Goal: Task Accomplishment & Management: Use online tool/utility

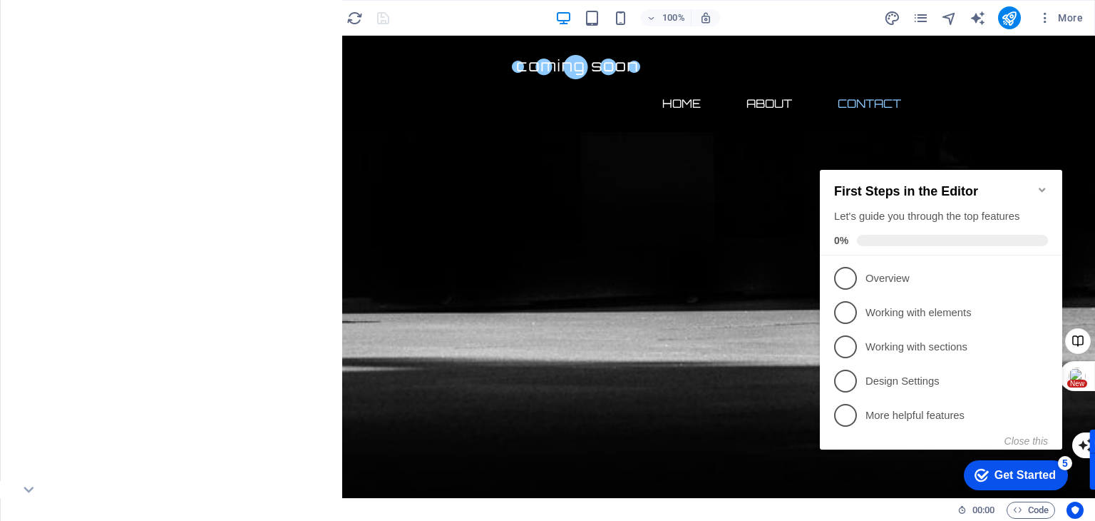
click at [37, 106] on p "Elements" at bounding box center [29, 109] width 36 height 11
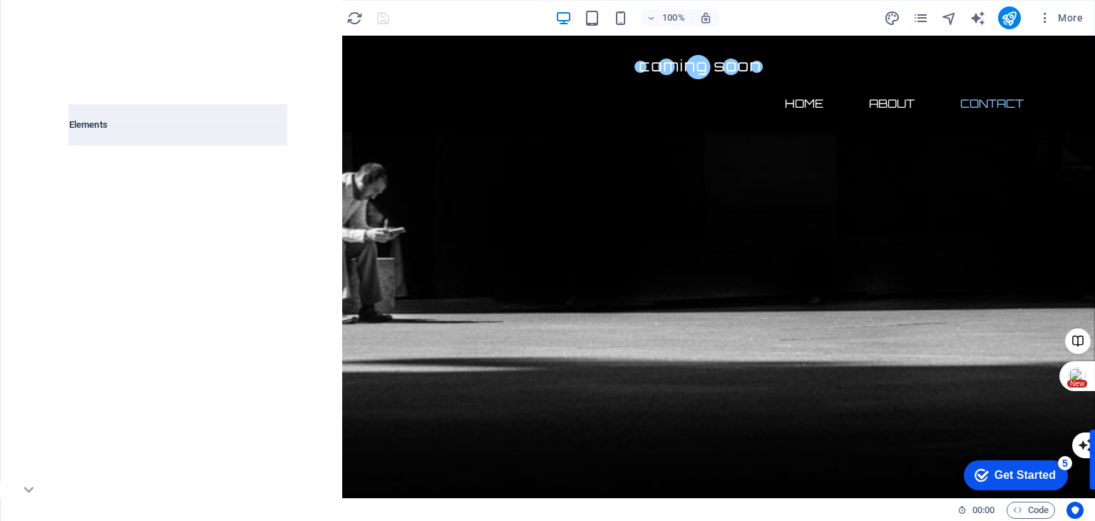
scroll to position [151, 0]
click at [273, 49] on icon "close panel" at bounding box center [281, 56] width 16 height 16
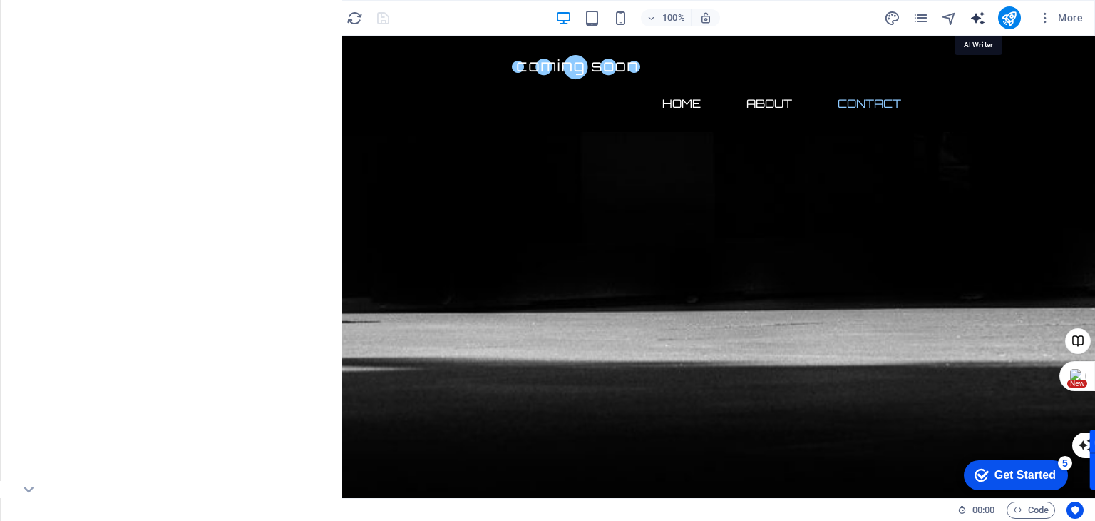
click at [977, 21] on icon "text_generator" at bounding box center [978, 18] width 16 height 16
select select "English"
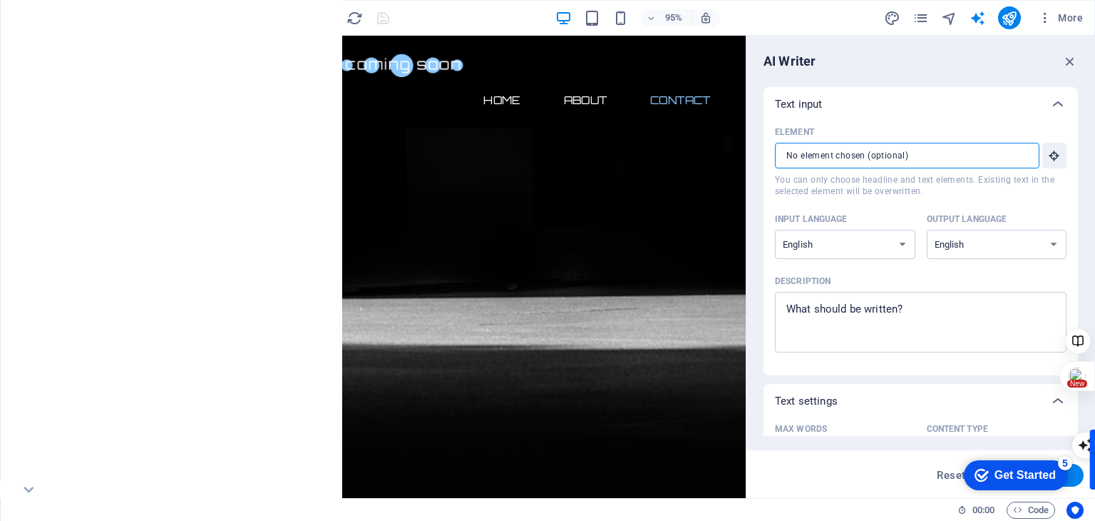
click at [821, 154] on input "Element ​ You can only choose headline and text elements. Existing text in the …" at bounding box center [902, 156] width 255 height 26
click at [995, 242] on select "Albanian Arabic Armenian Awadhi Azerbaijani Bashkir Basque Belarusian Bengali B…" at bounding box center [997, 244] width 140 height 29
type textarea "x"
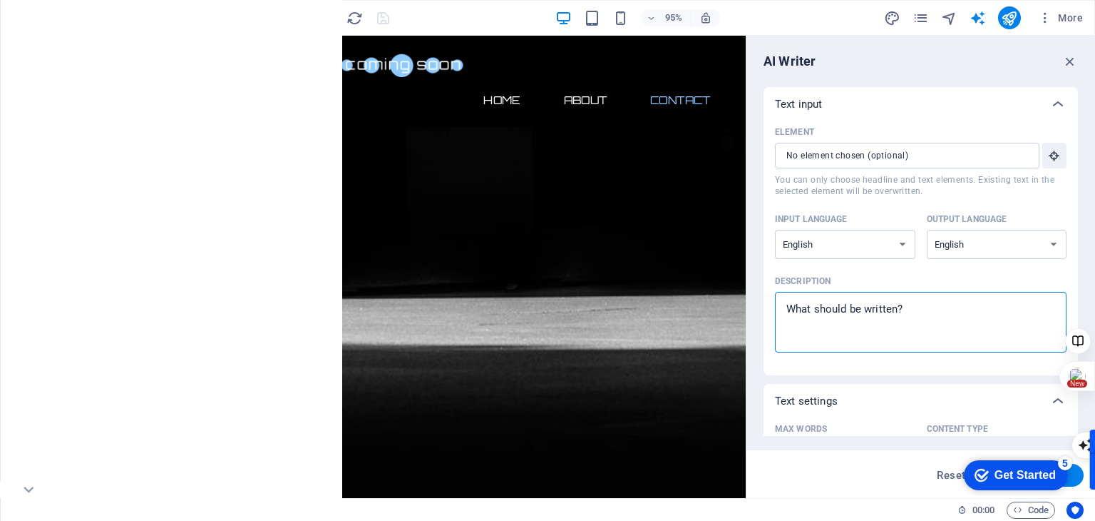
click at [880, 327] on textarea "Description x ​" at bounding box center [920, 322] width 277 height 46
click at [895, 304] on textarea "Description x ​" at bounding box center [920, 322] width 277 height 46
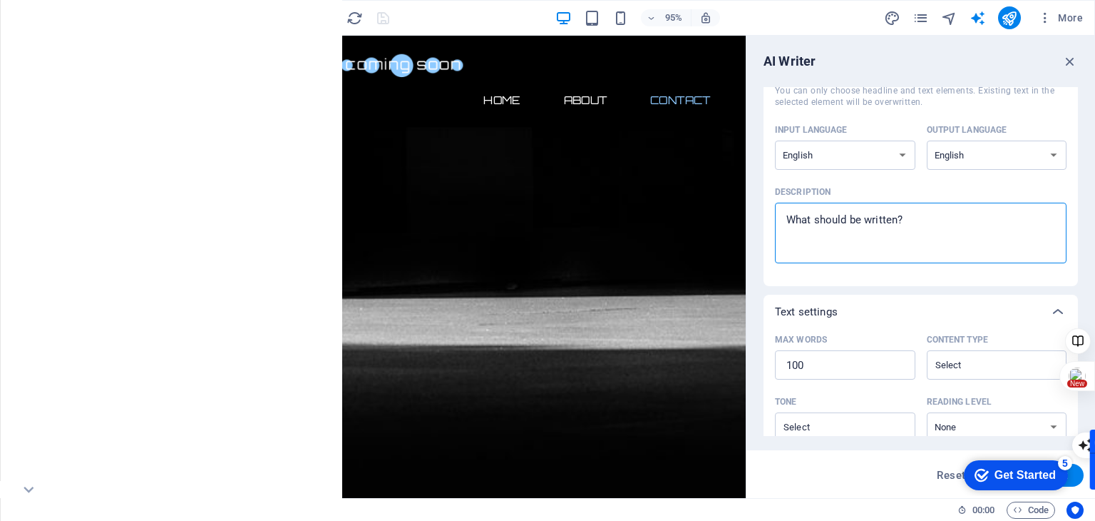
scroll to position [0, 0]
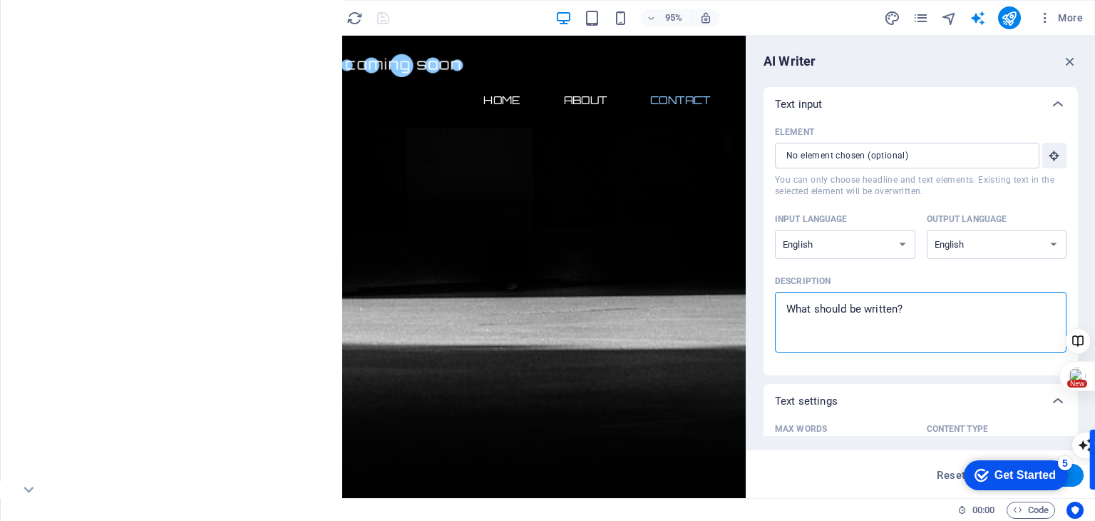
click at [910, 327] on textarea "Description x ​" at bounding box center [920, 322] width 277 height 46
type textarea "ؤ"
type textarea "x"
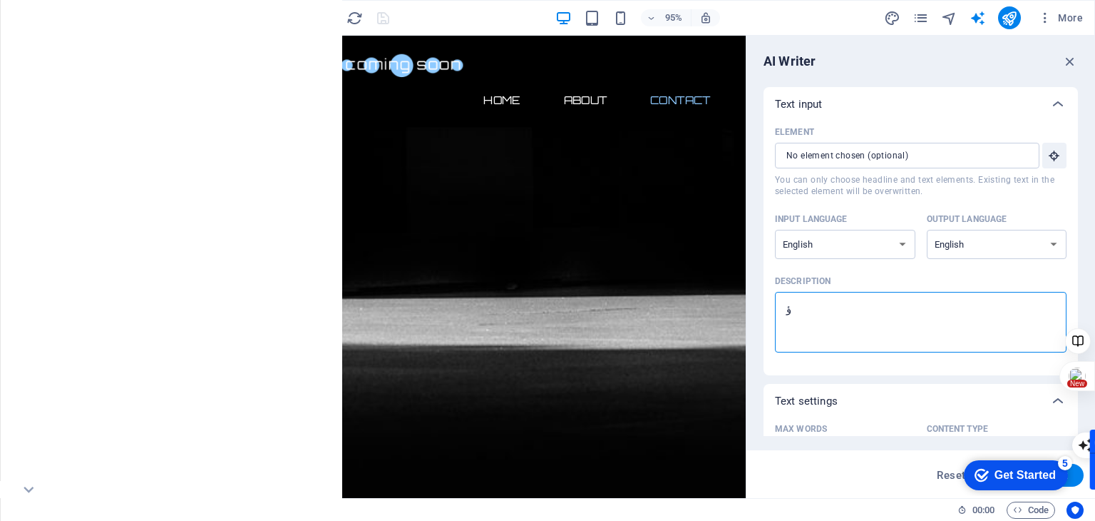
type textarea "ؤم"
type textarea "x"
type textarea "ؤمث"
type textarea "x"
type textarea "ؤم"
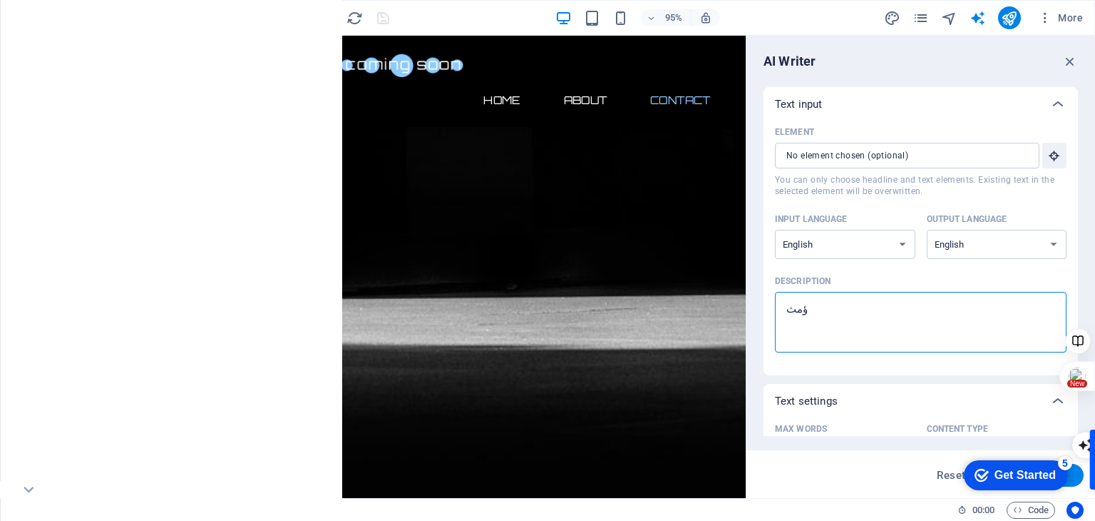
type textarea "x"
type textarea "ؤ"
type textarea "x"
type textarea "c"
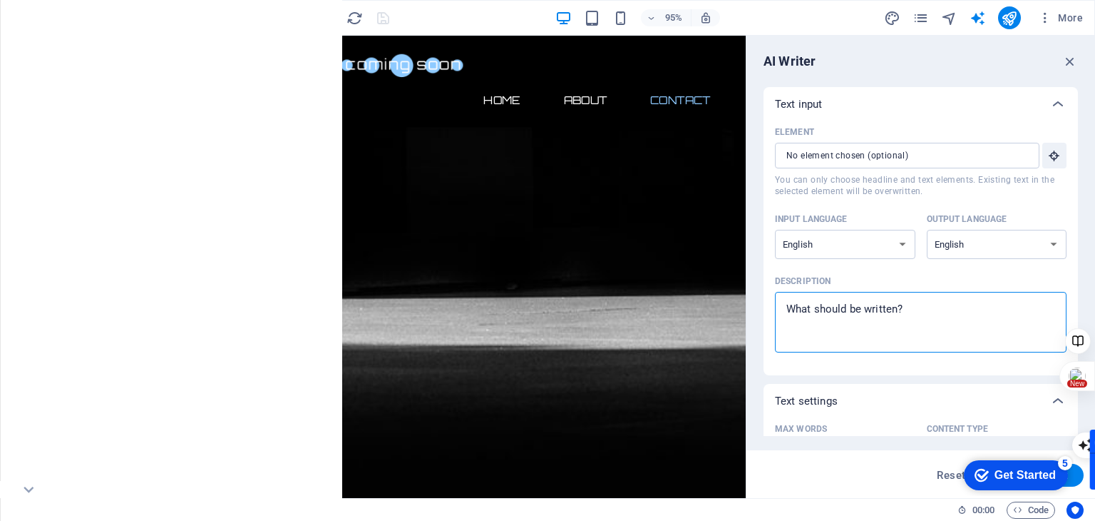
type textarea "x"
type textarea "cl"
type textarea "x"
type textarea "cle"
type textarea "x"
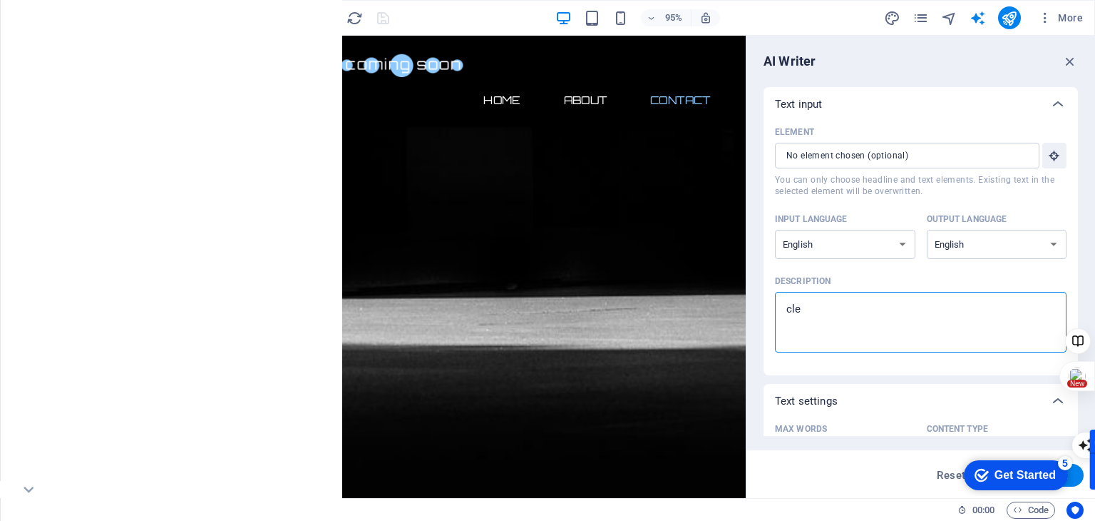
type textarea "clei"
type textarea "x"
type textarea "[PERSON_NAME]"
type textarea "x"
type textarea "cleini"
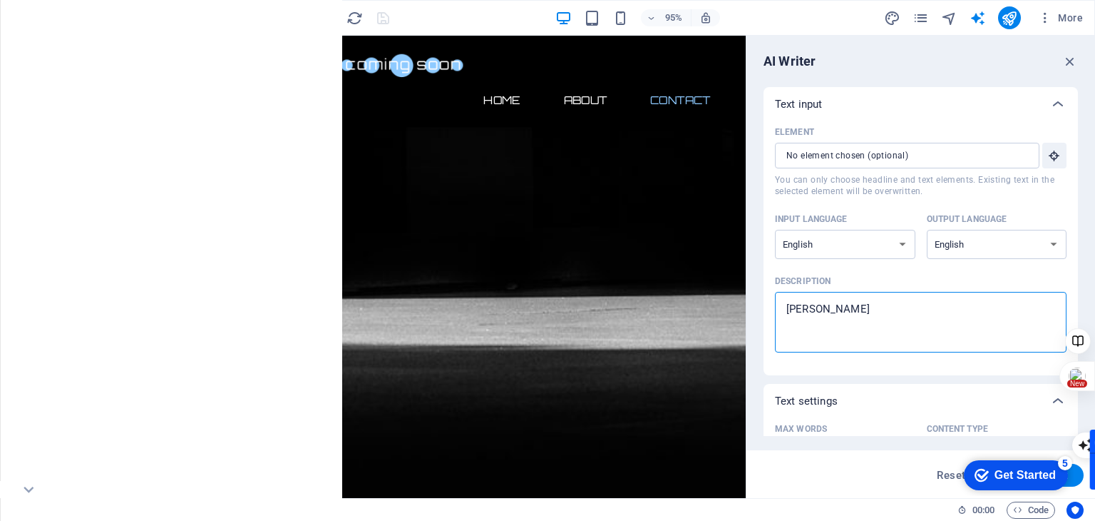
type textarea "x"
type textarea "cleinin"
type textarea "x"
type textarea "cleining"
type textarea "x"
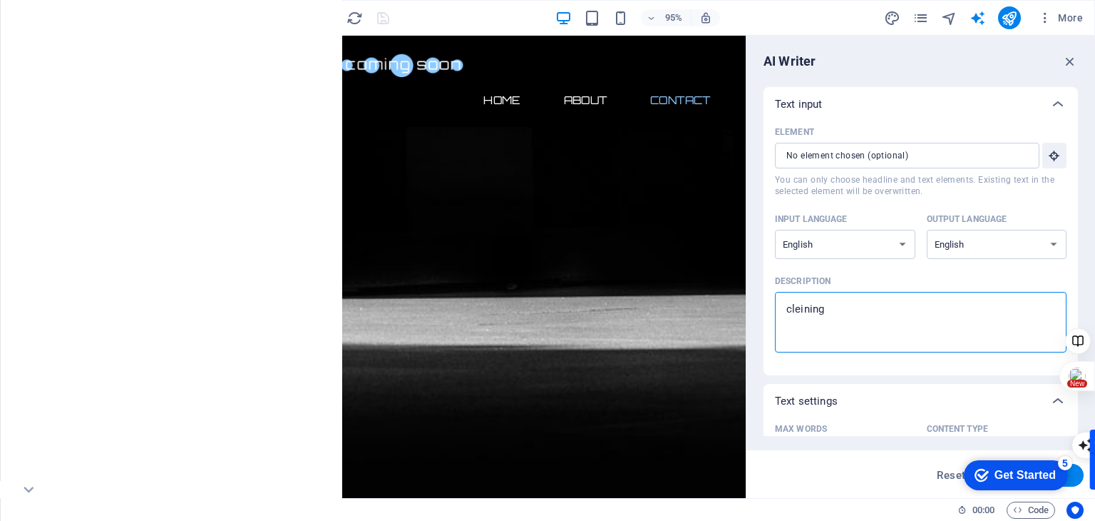
type textarea "cleining"
type textarea "x"
type textarea "cleining c"
type textarea "x"
type textarea "cleining co"
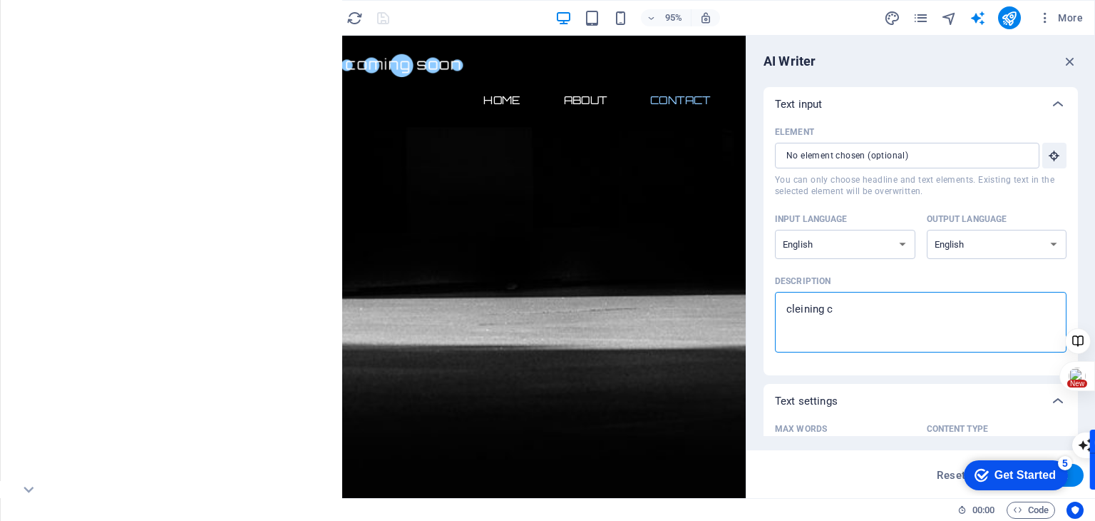
type textarea "x"
type textarea "cleining com"
type textarea "x"
type textarea "cleining comp"
type textarea "x"
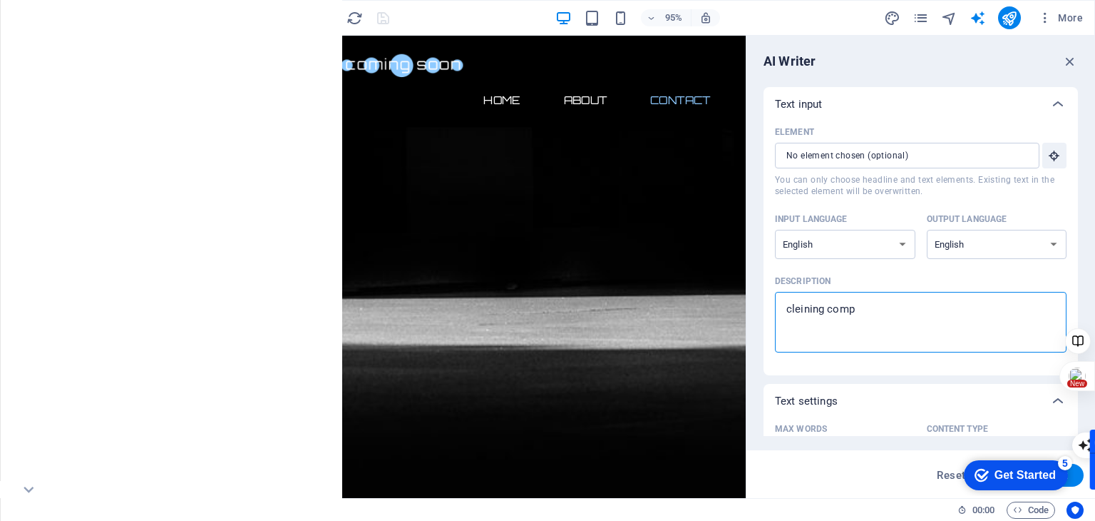
type textarea "cleining compa"
type textarea "x"
type textarea "cleining compan"
type textarea "x"
type textarea "cleining company"
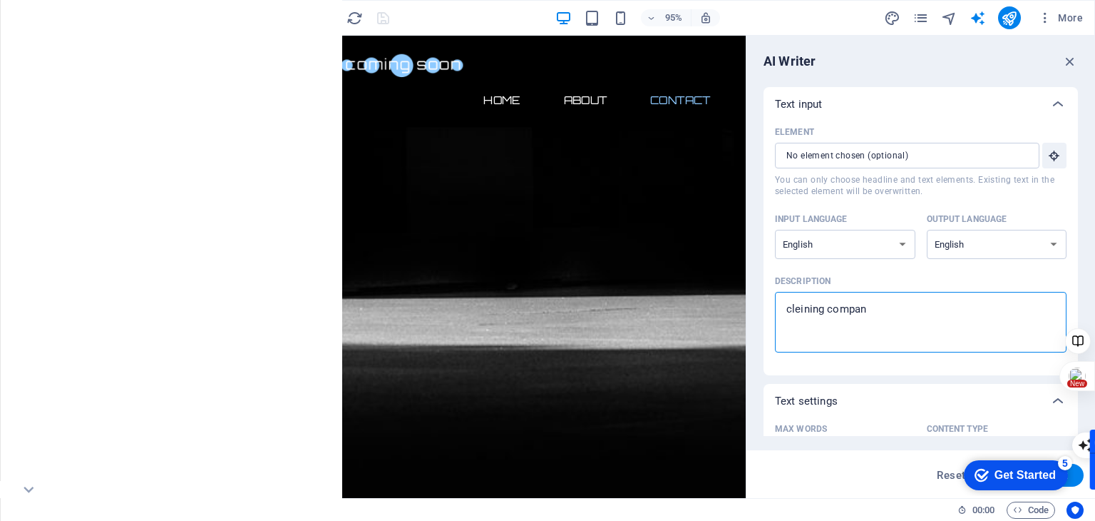
type textarea "x"
type textarea "cleining company"
type textarea "x"
click at [801, 307] on textarea "cleining company" at bounding box center [920, 322] width 277 height 46
drag, startPoint x: 811, startPoint y: 308, endPoint x: 869, endPoint y: 313, distance: 58.7
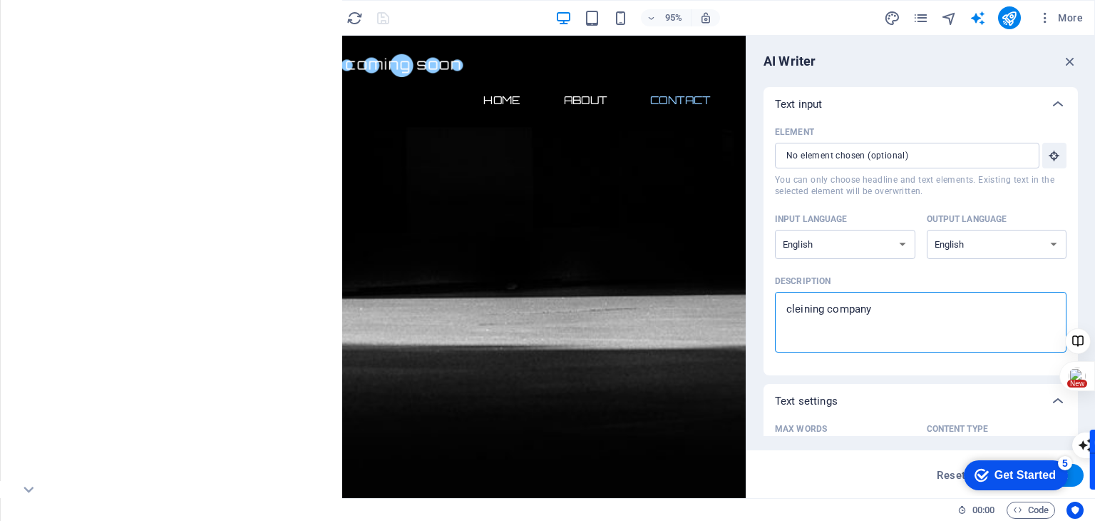
click at [869, 313] on textarea "cleining company" at bounding box center [920, 322] width 277 height 46
type textarea "cleining compan"
type textarea "x"
type textarea "cleining compan"
click at [1028, 478] on div "Get Started" at bounding box center [1025, 474] width 61 height 13
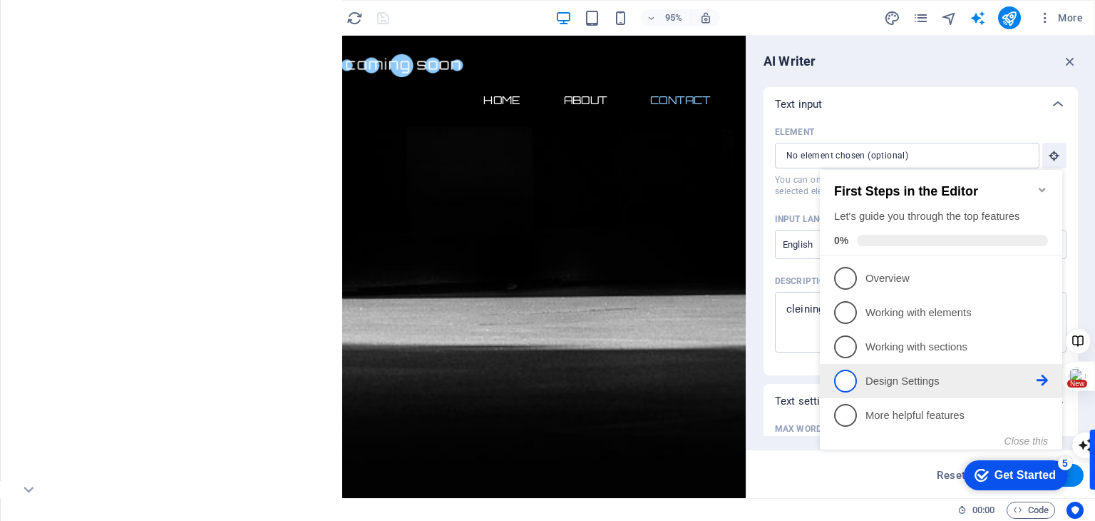
click at [868, 384] on p "Design Settings - incomplete" at bounding box center [951, 381] width 171 height 15
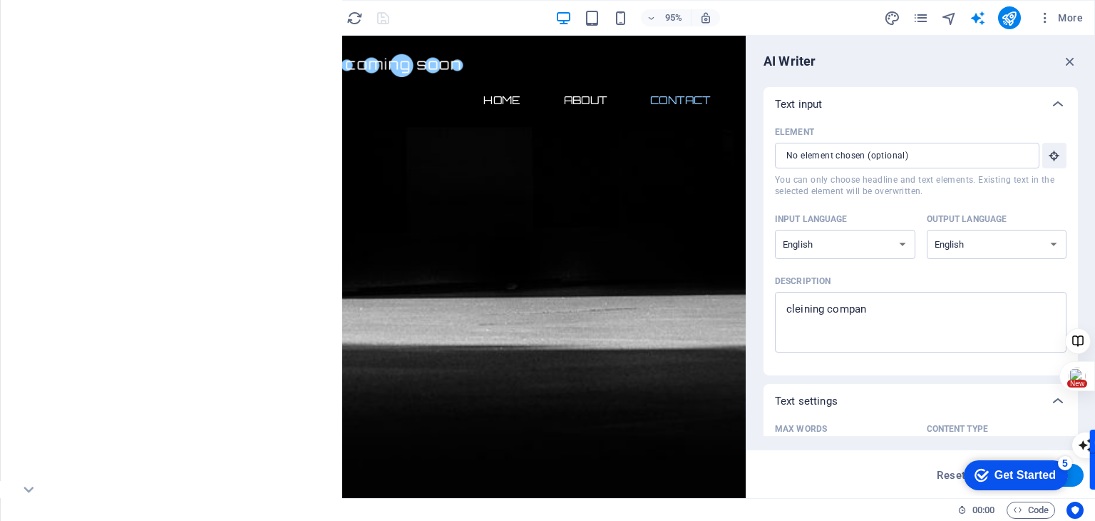
click at [875, 306] on textarea "cleining compan" at bounding box center [920, 322] width 277 height 46
type textarea "x"
click at [896, 158] on input "Element ​ You can only choose headline and text elements. Existing text in the …" at bounding box center [902, 156] width 255 height 26
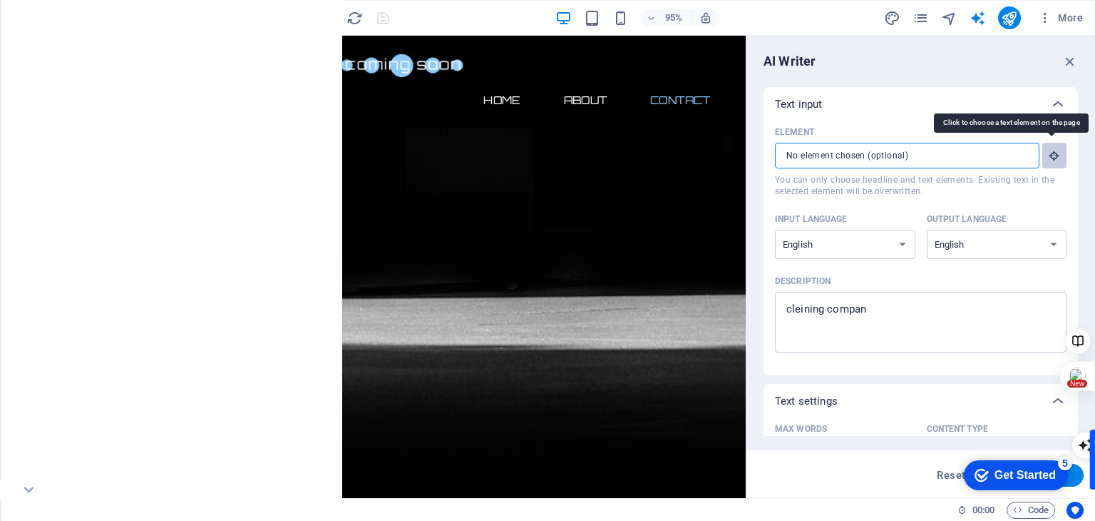
click at [1049, 158] on icon "button" at bounding box center [1054, 155] width 13 height 13
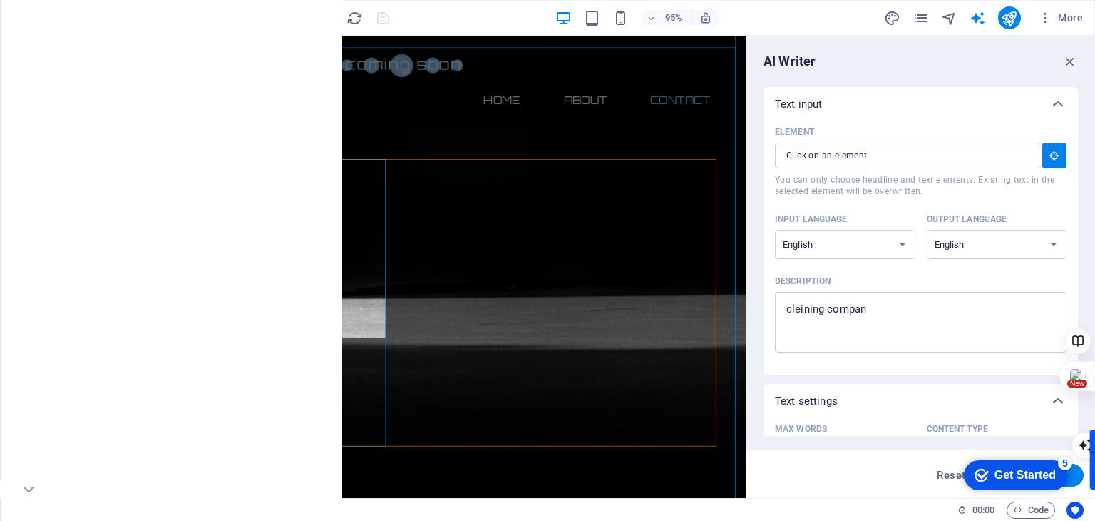
type input "#ed-749637117"
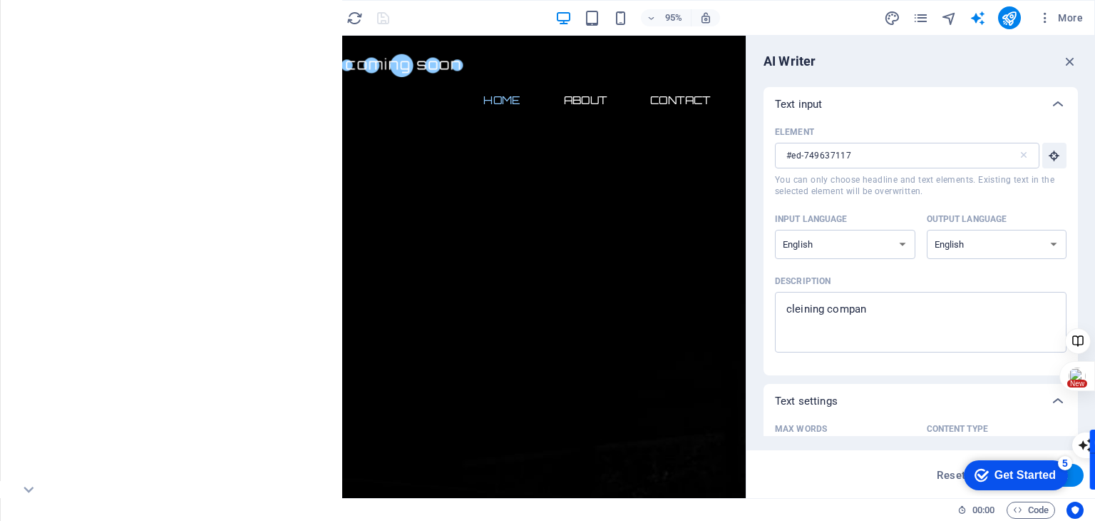
scroll to position [71, 0]
click at [951, 23] on icon "navigator" at bounding box center [949, 18] width 16 height 16
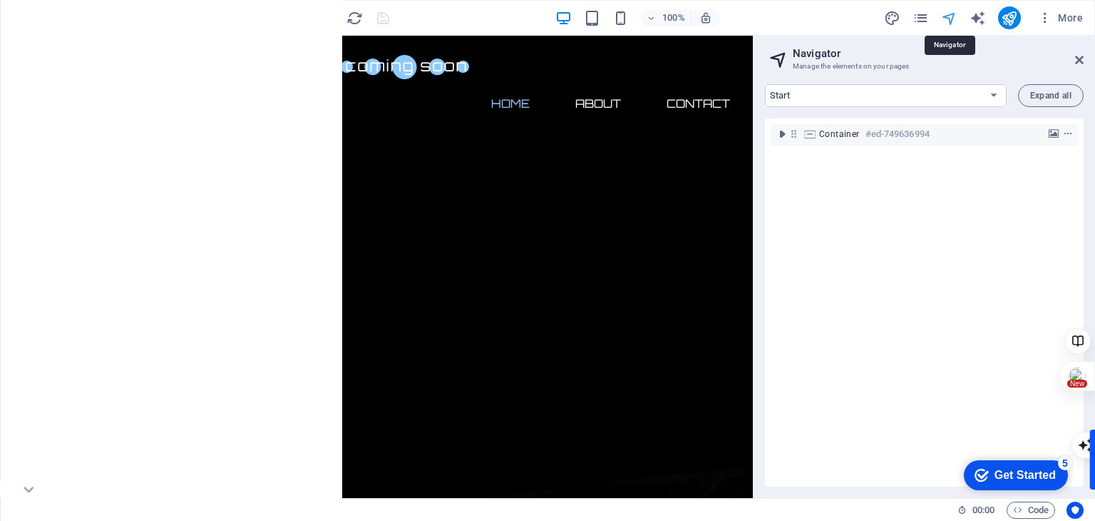
click at [949, 23] on icon "navigator" at bounding box center [949, 18] width 16 height 16
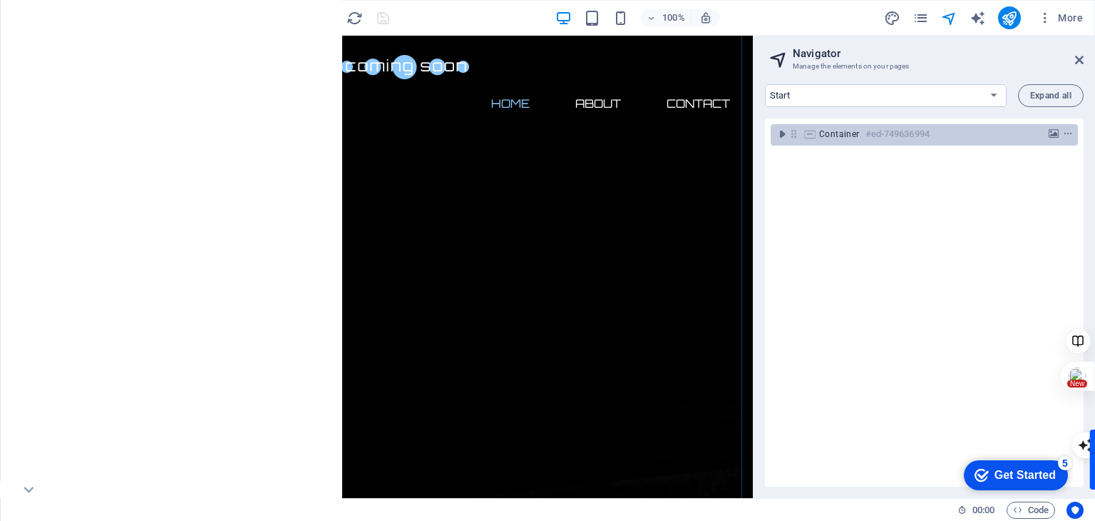
click at [851, 128] on span "Container" at bounding box center [839, 133] width 41 height 11
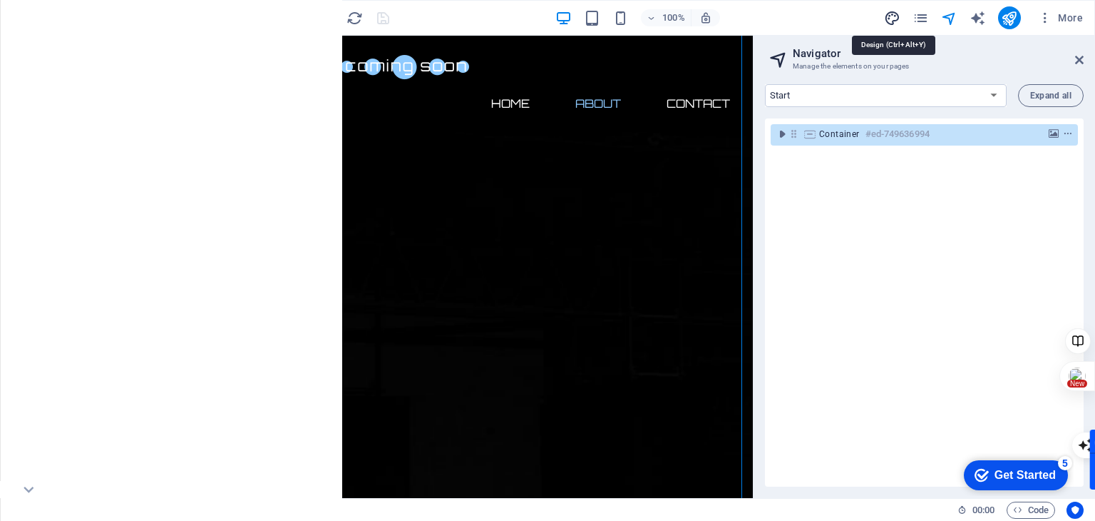
click at [888, 14] on icon "design" at bounding box center [892, 18] width 16 height 16
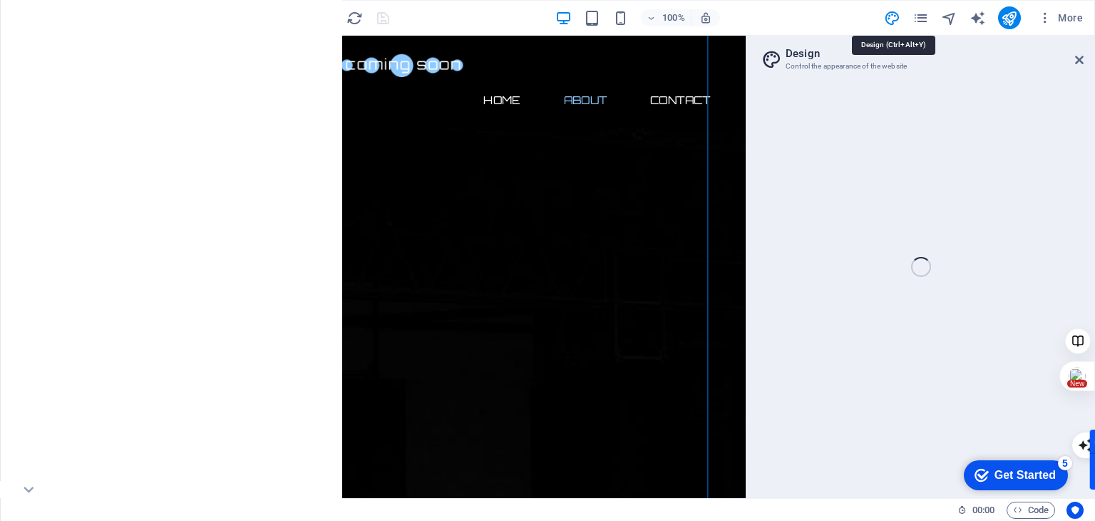
select select "px"
select select "300"
select select "px"
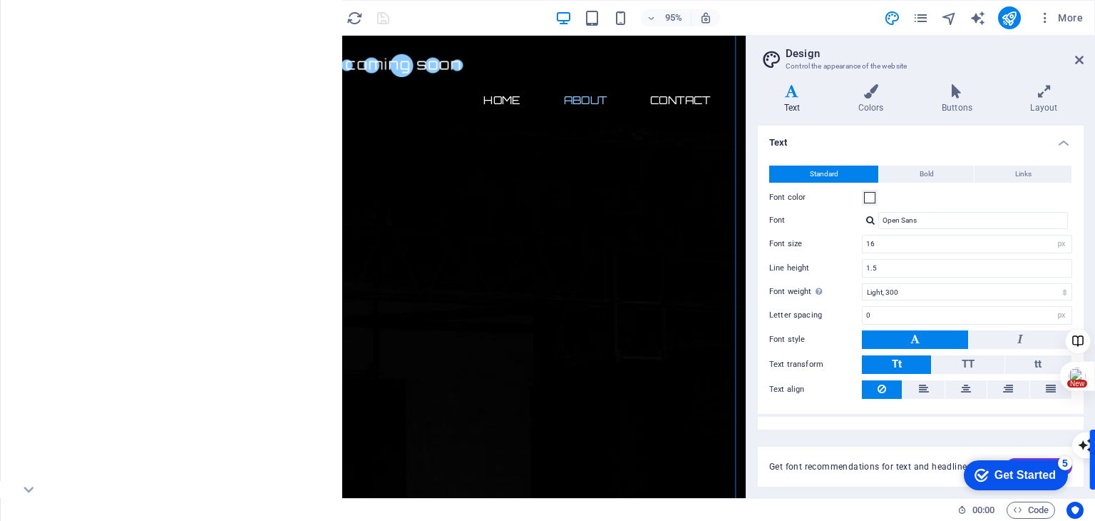
scroll to position [180, 0]
click at [36, 477] on icon "button" at bounding box center [28, 469] width 17 height 17
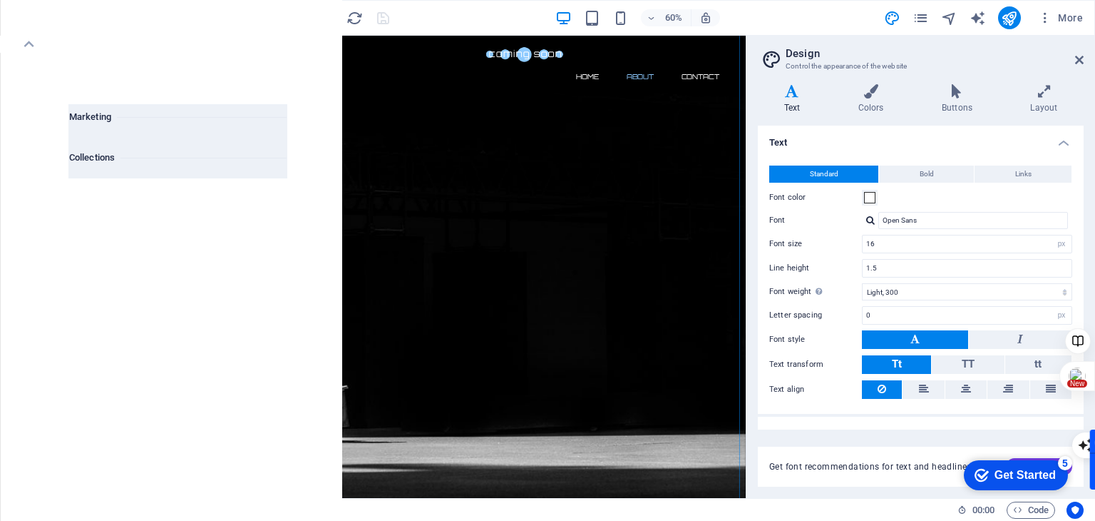
scroll to position [13053, 0]
click at [180, 88] on input "text" at bounding box center [144, 90] width 150 height 29
type input "c"
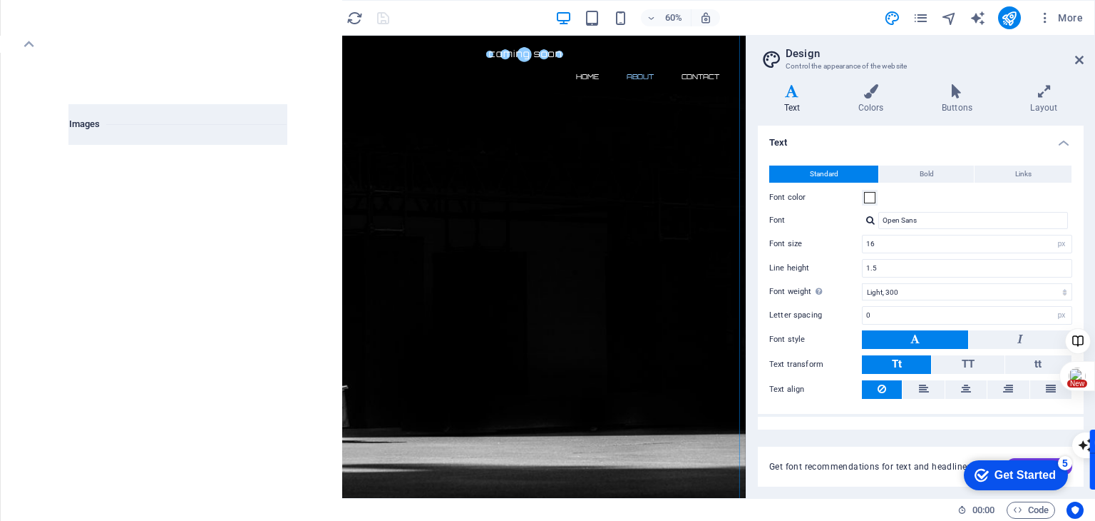
scroll to position [7230, 0]
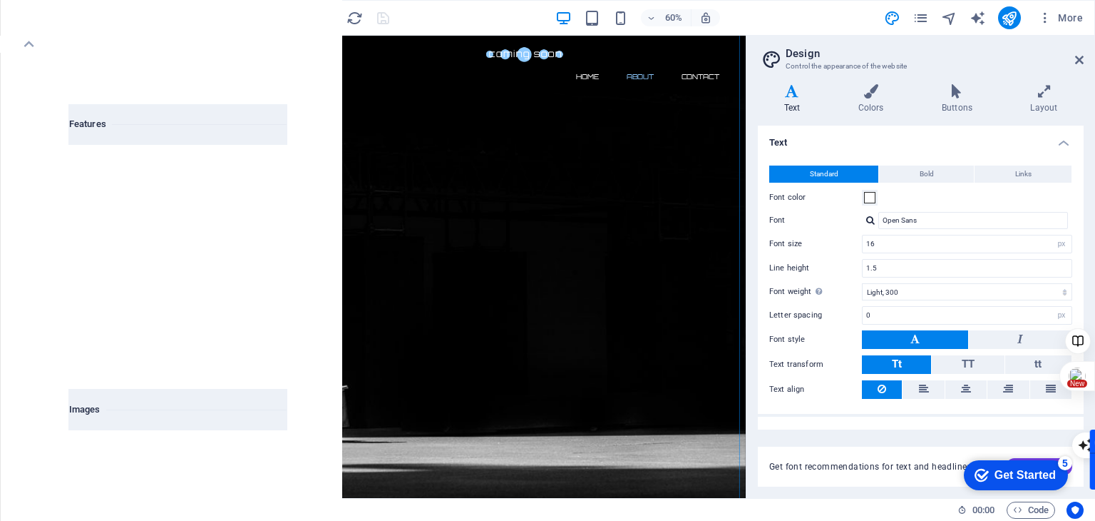
click at [35, 61] on p "Boxes" at bounding box center [29, 58] width 24 height 11
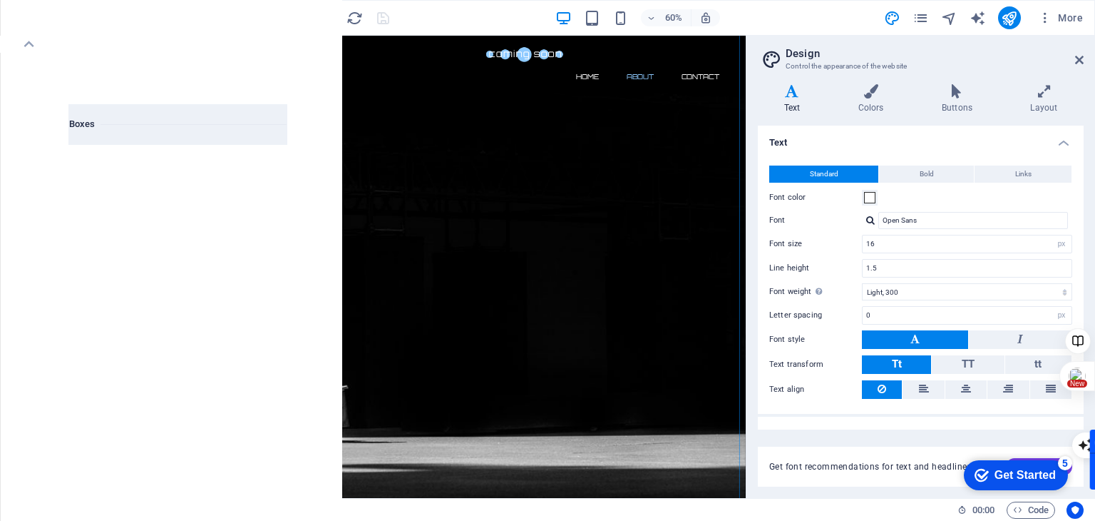
scroll to position [3933, 0]
click at [31, 20] on icon "button" at bounding box center [29, 17] width 17 height 17
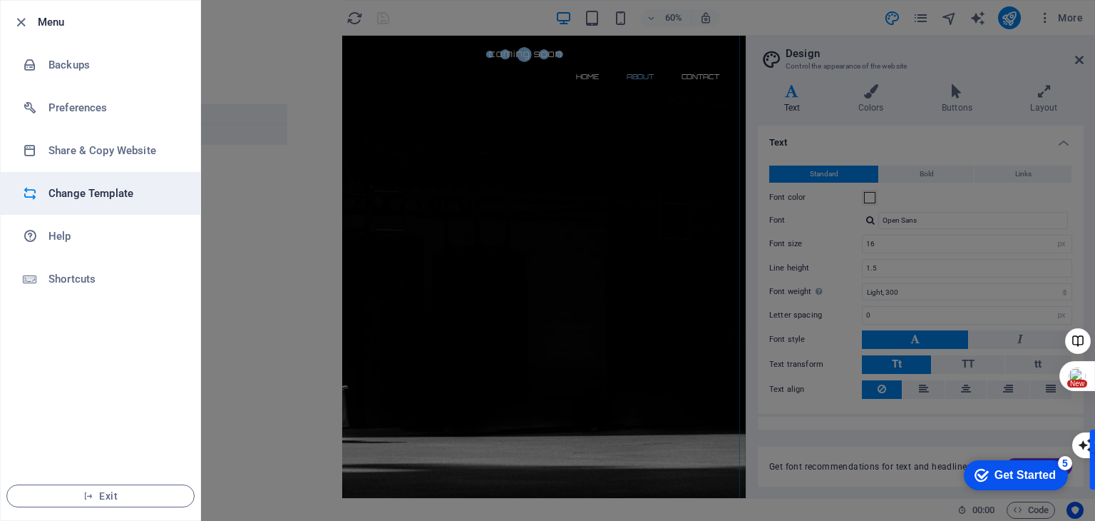
click at [135, 190] on h6 "Change Template" at bounding box center [114, 193] width 132 height 17
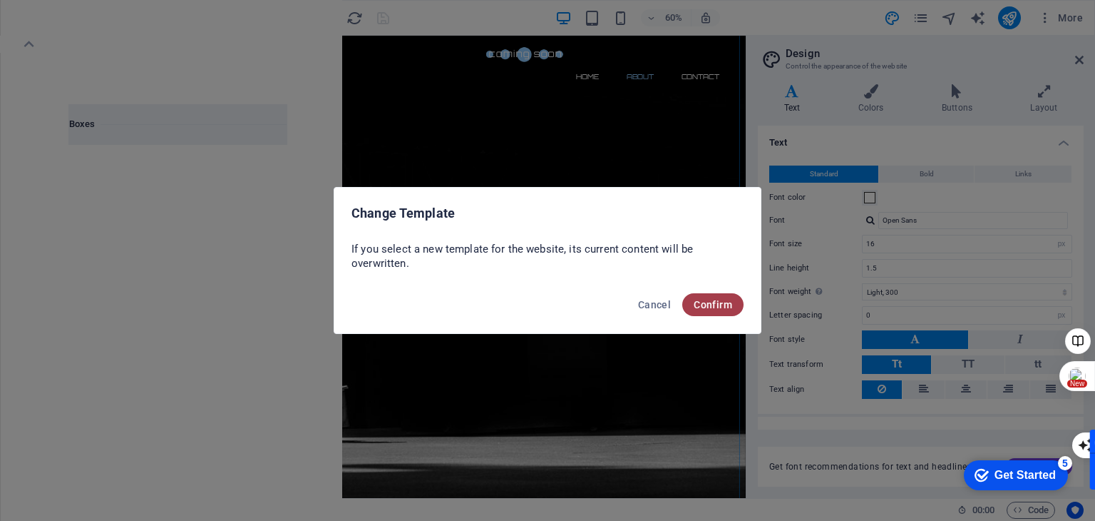
click at [696, 314] on button "Confirm" at bounding box center [712, 304] width 61 height 23
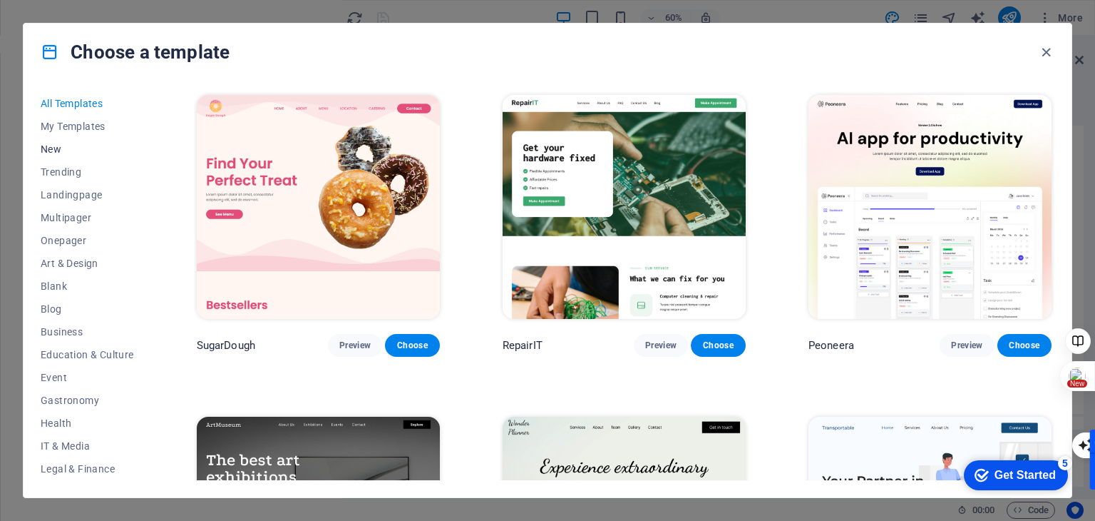
click at [60, 144] on span "New" at bounding box center [87, 148] width 93 height 11
click at [50, 150] on span "New" at bounding box center [87, 148] width 93 height 11
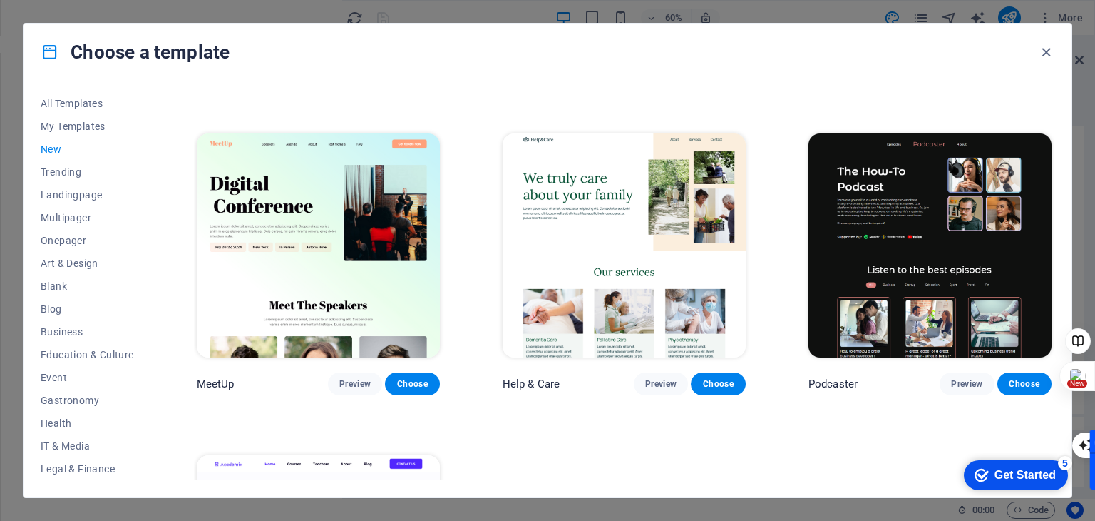
scroll to position [1157, 0]
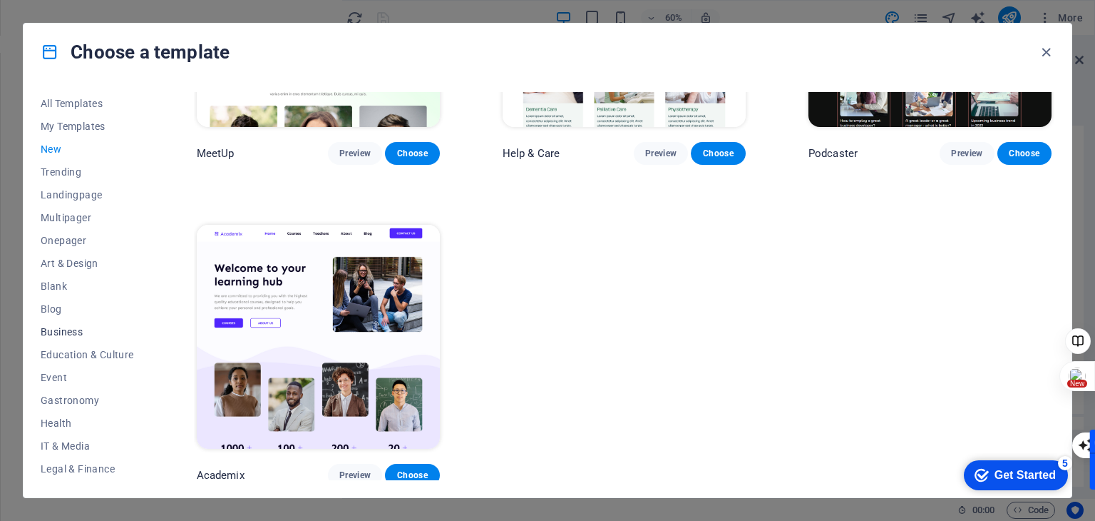
click at [79, 334] on span "Business" at bounding box center [87, 331] width 93 height 11
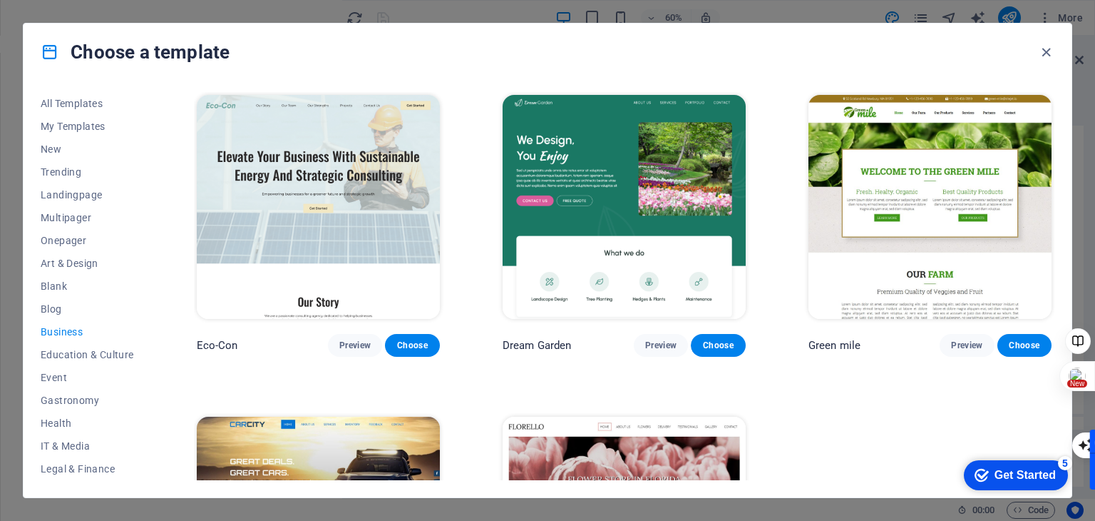
scroll to position [195, 0]
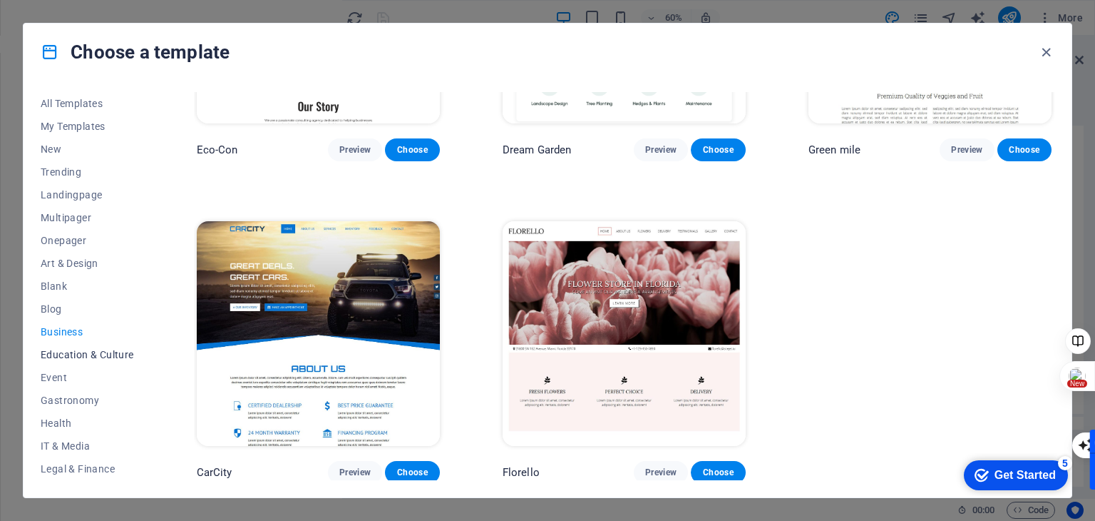
click at [63, 345] on button "Education & Culture" at bounding box center [87, 354] width 93 height 23
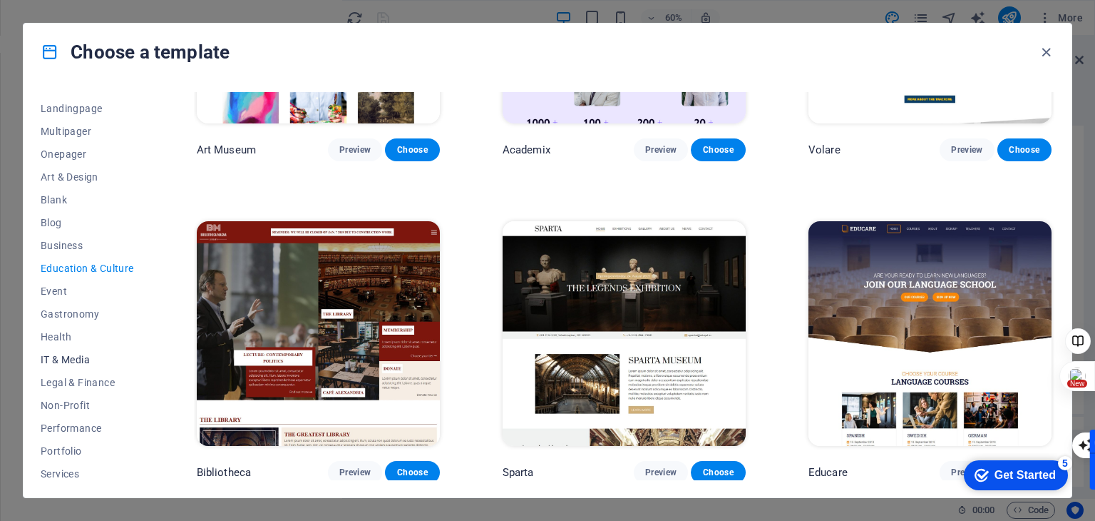
scroll to position [183, 0]
click at [76, 329] on span "Performance" at bounding box center [87, 331] width 93 height 11
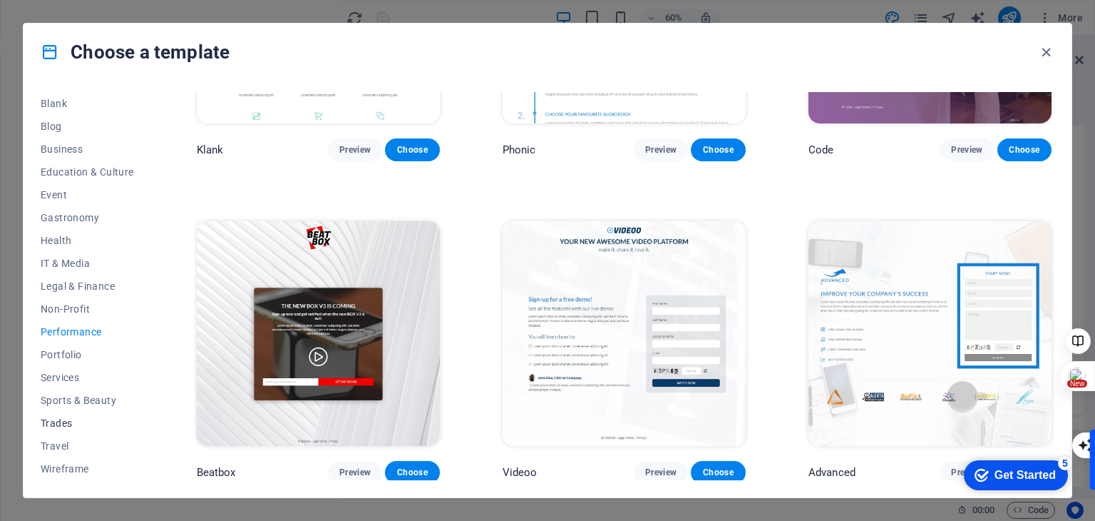
click at [63, 429] on button "Trades" at bounding box center [87, 422] width 93 height 23
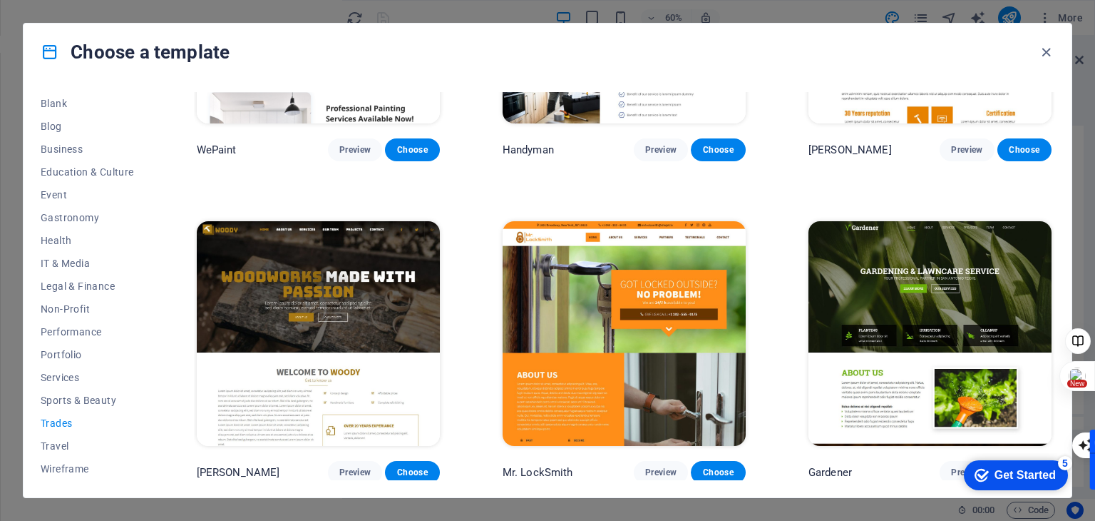
scroll to position [195, 0]
click at [63, 440] on span "Travel" at bounding box center [87, 445] width 93 height 11
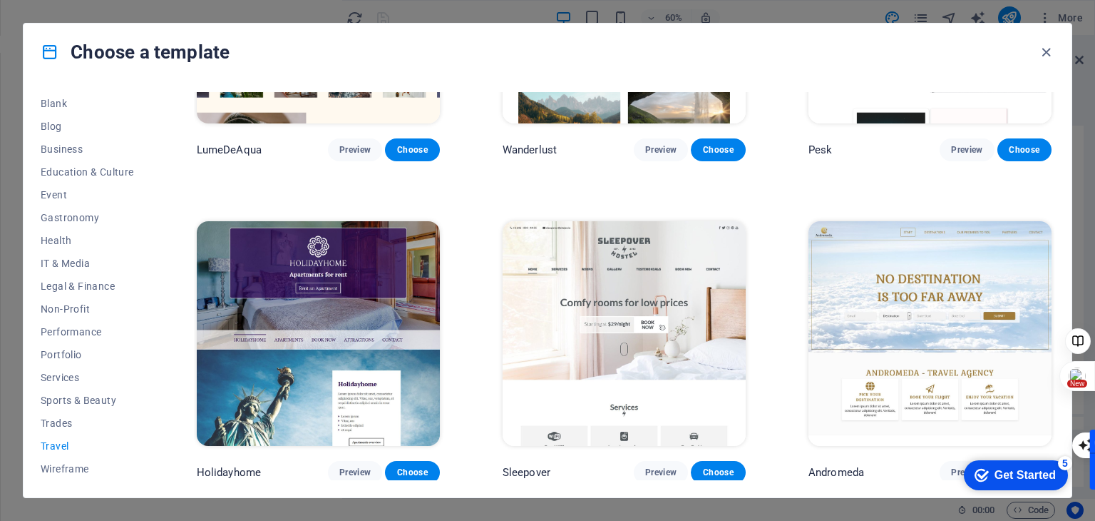
scroll to position [0, 0]
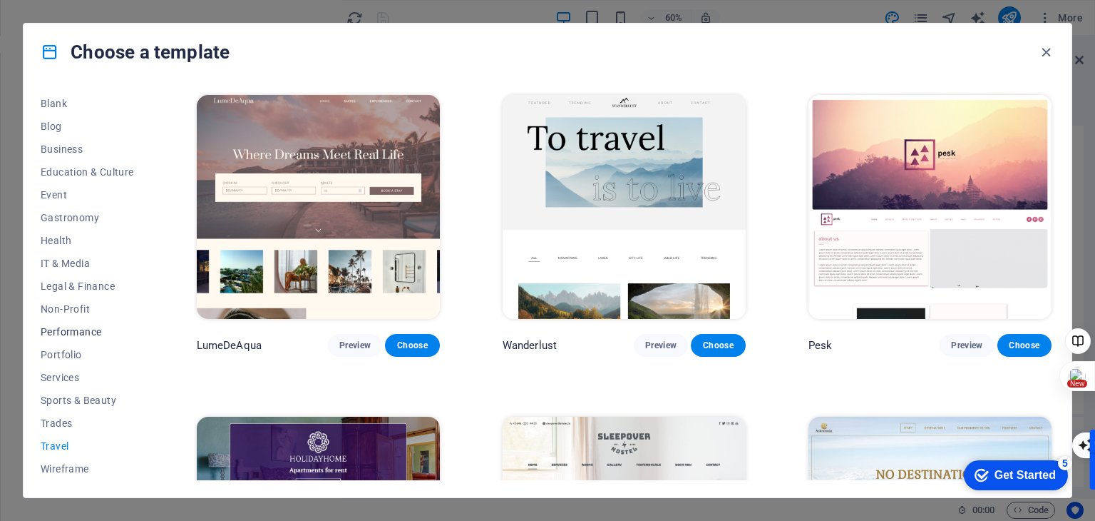
click at [75, 334] on span "Performance" at bounding box center [87, 331] width 93 height 11
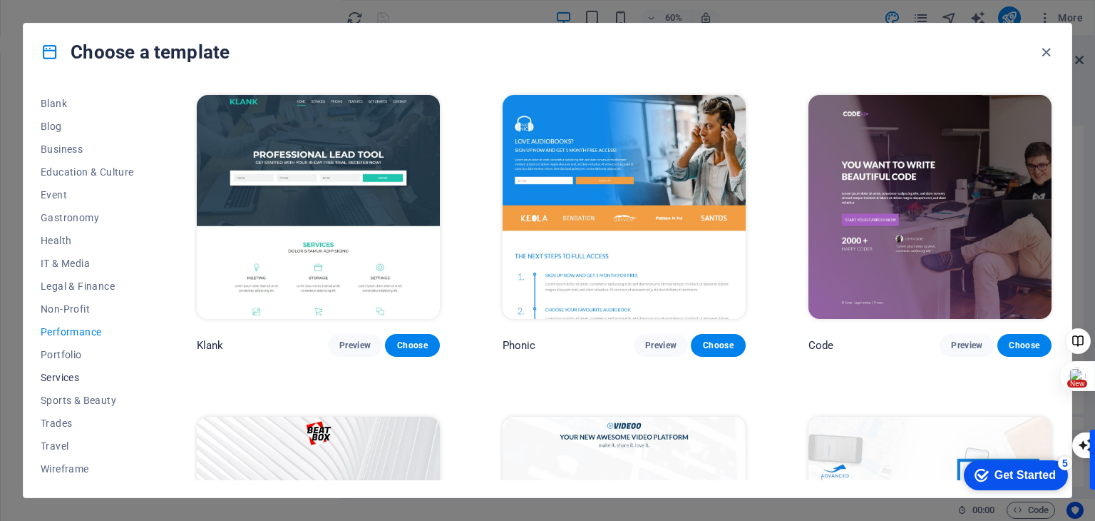
click at [57, 366] on button "Services" at bounding box center [87, 377] width 93 height 23
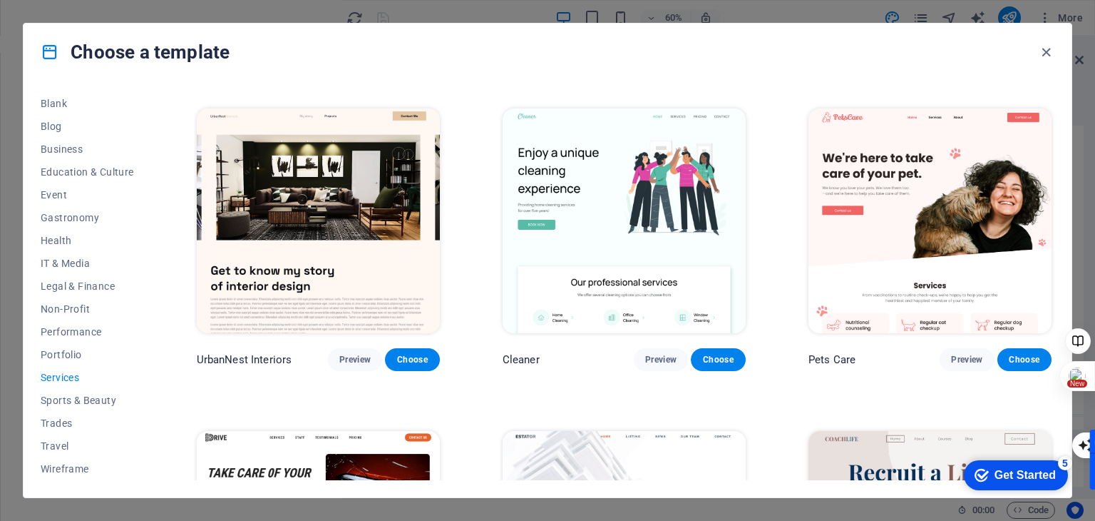
scroll to position [300, 0]
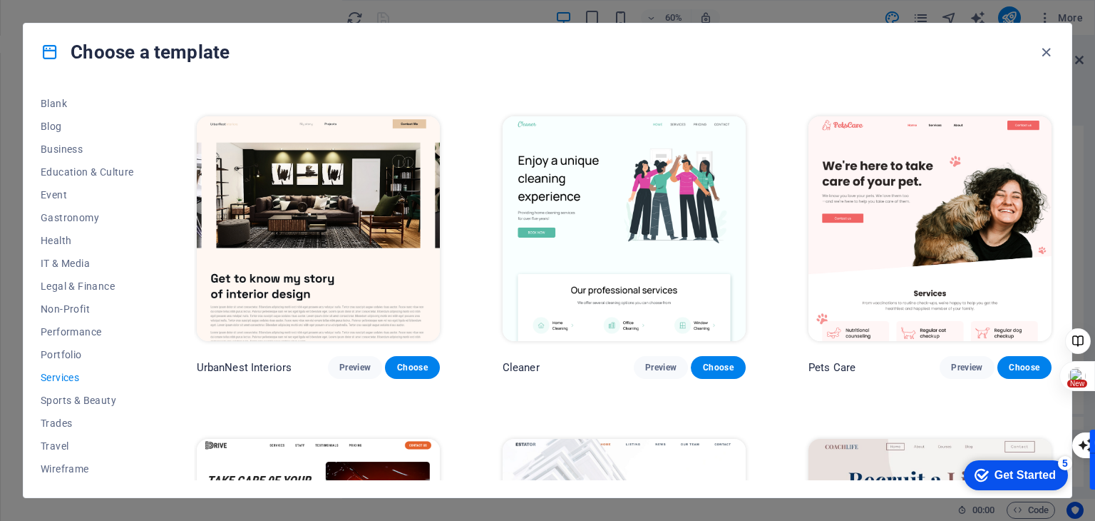
click at [620, 232] on img at bounding box center [624, 228] width 243 height 224
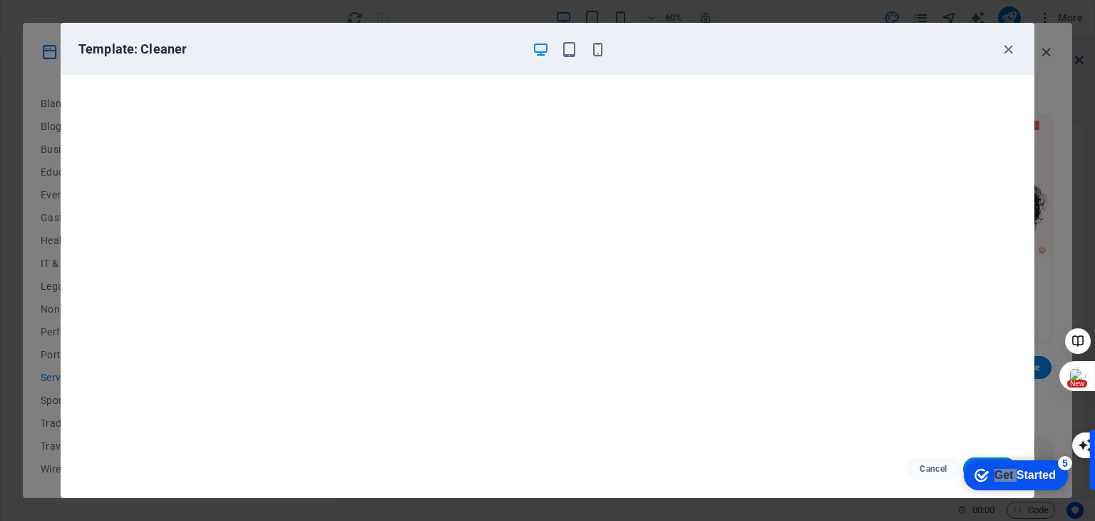
drag, startPoint x: 925, startPoint y: 501, endPoint x: 722, endPoint y: 553, distance: 209.3
click html "checkmark Get Started 5 First Steps in the Editor Let's guide you through the t…"
click at [1010, 461] on div "checkmark Get Started 5" at bounding box center [1016, 475] width 104 height 30
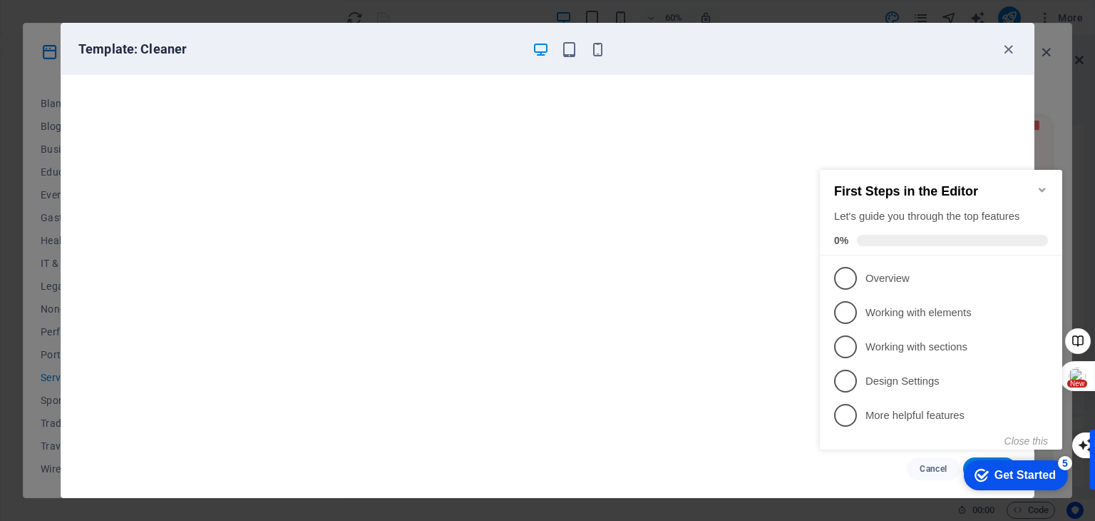
click at [988, 482] on div "checkmark Get Started 5" at bounding box center [1016, 475] width 104 height 30
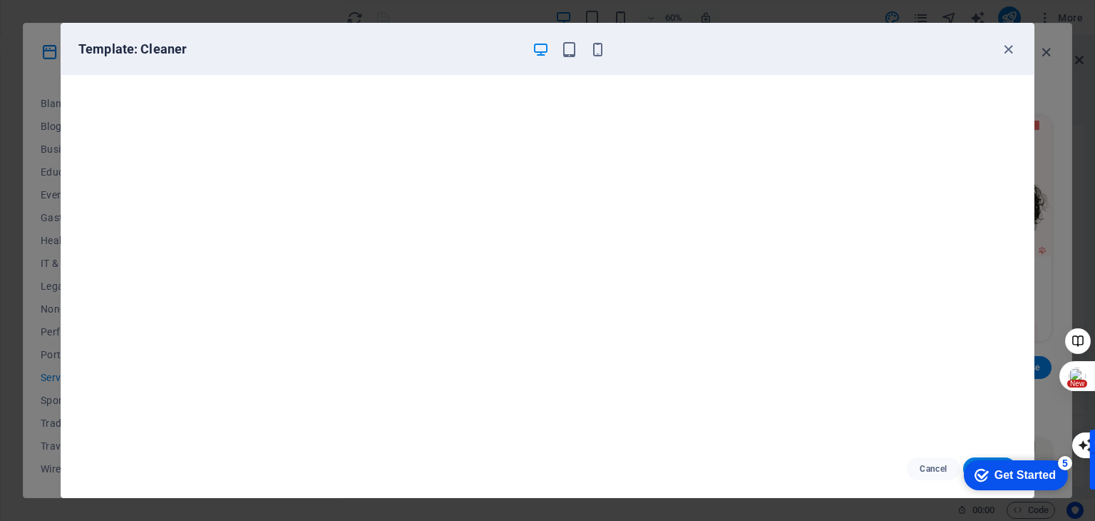
click at [1066, 461] on div "5" at bounding box center [1065, 463] width 14 height 14
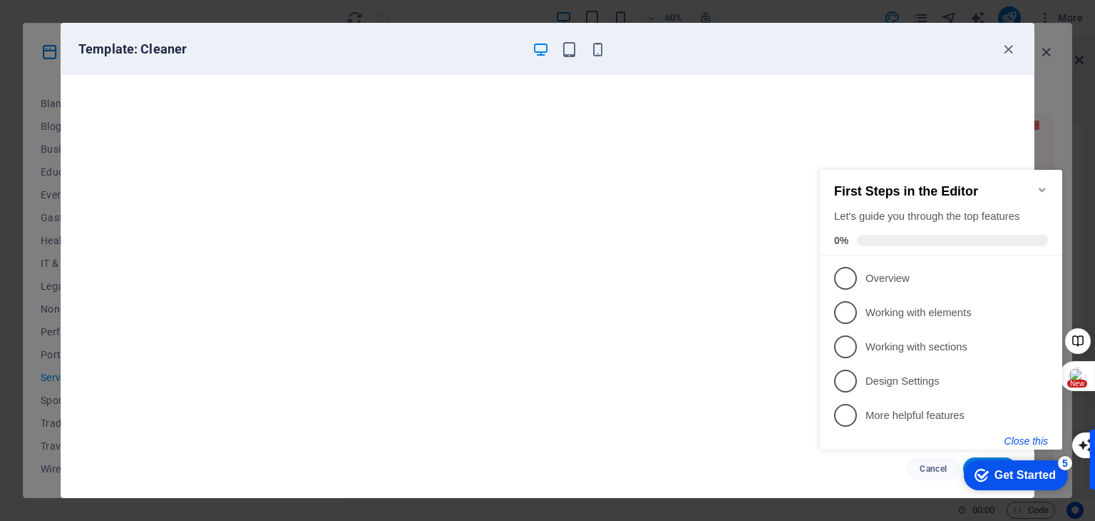
click at [1032, 439] on button "Close this" at bounding box center [1026, 440] width 43 height 11
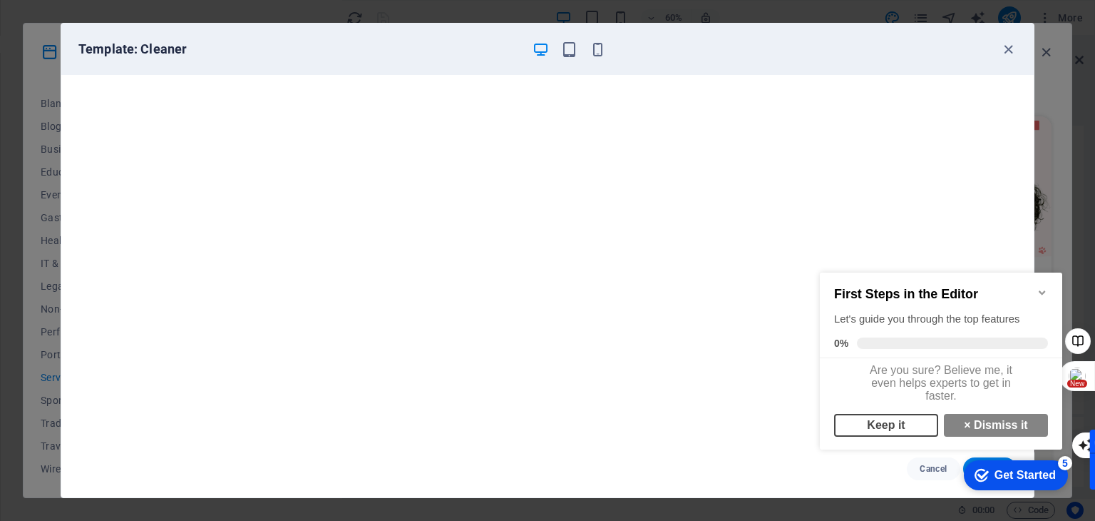
click at [909, 436] on link "Keep it" at bounding box center [886, 425] width 104 height 23
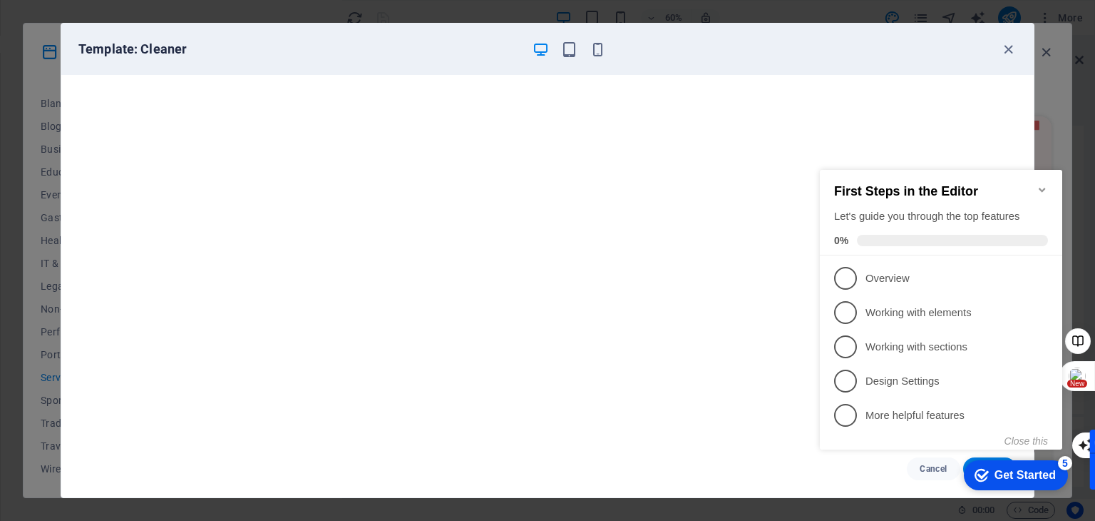
click at [1035, 444] on button "Close this" at bounding box center [1026, 440] width 43 height 11
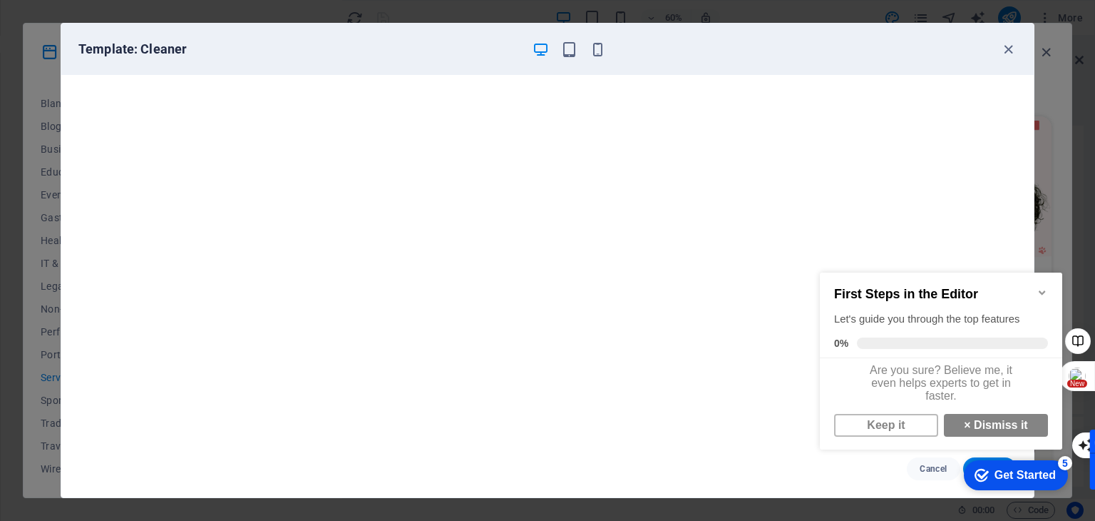
click at [984, 444] on div "First Steps in the Editor Let's guide you through the top features 0% Are you s…" at bounding box center [941, 359] width 242 height 174
click at [991, 436] on link "× Dismiss it" at bounding box center [996, 425] width 104 height 23
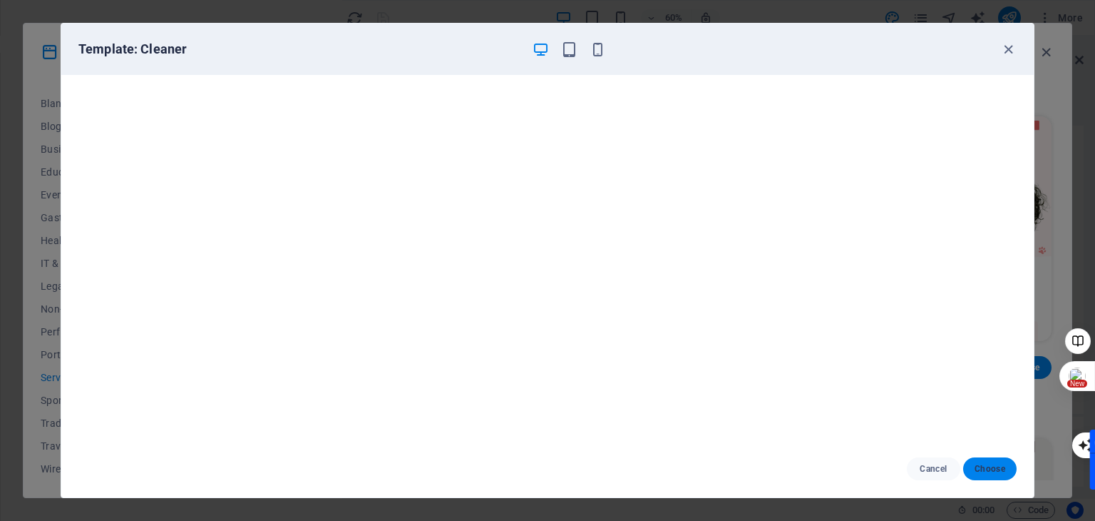
click at [985, 471] on span "Choose" at bounding box center [990, 468] width 31 height 11
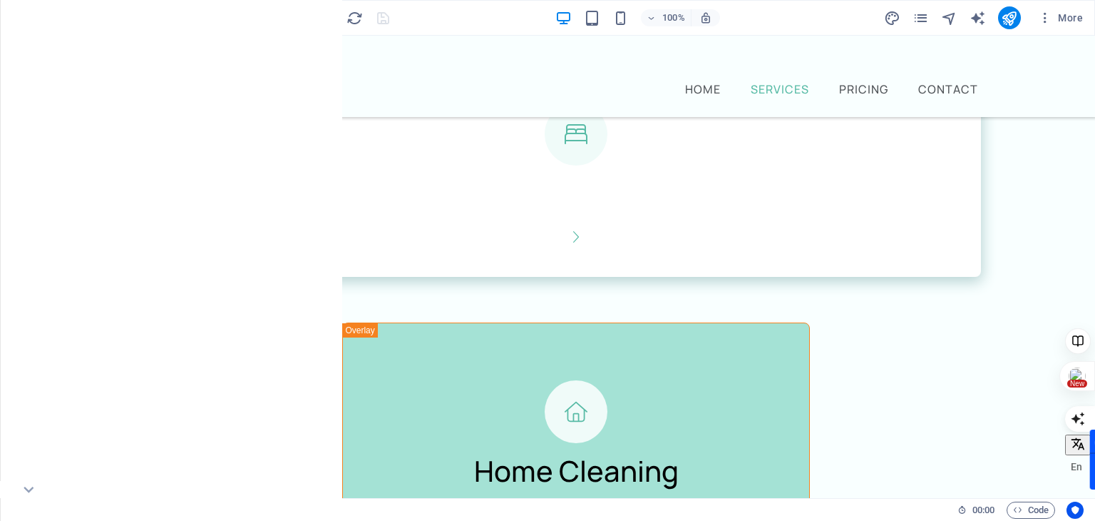
scroll to position [1885, 0]
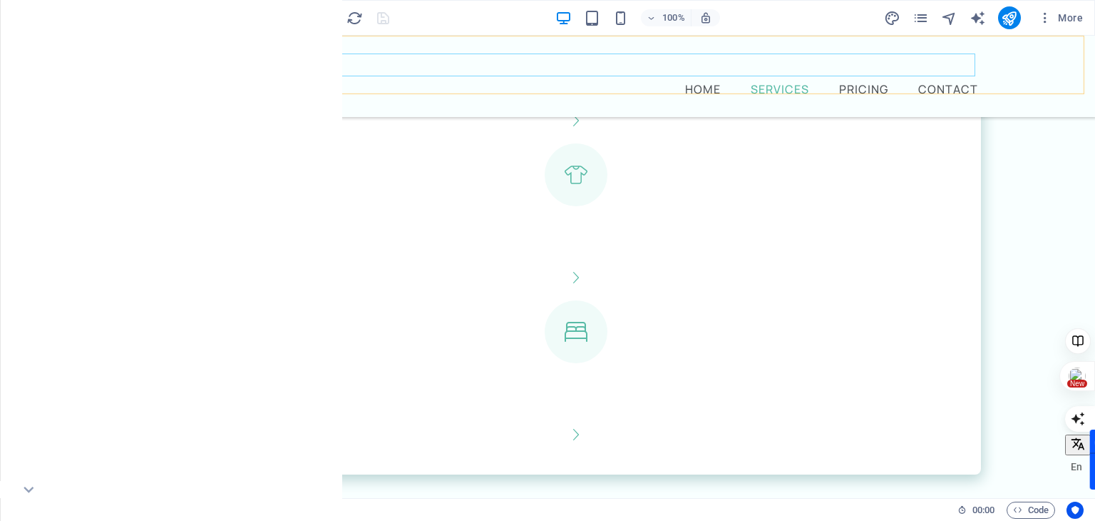
click at [775, 77] on nav "Home Services Pricing Contact" at bounding box center [576, 88] width 810 height 23
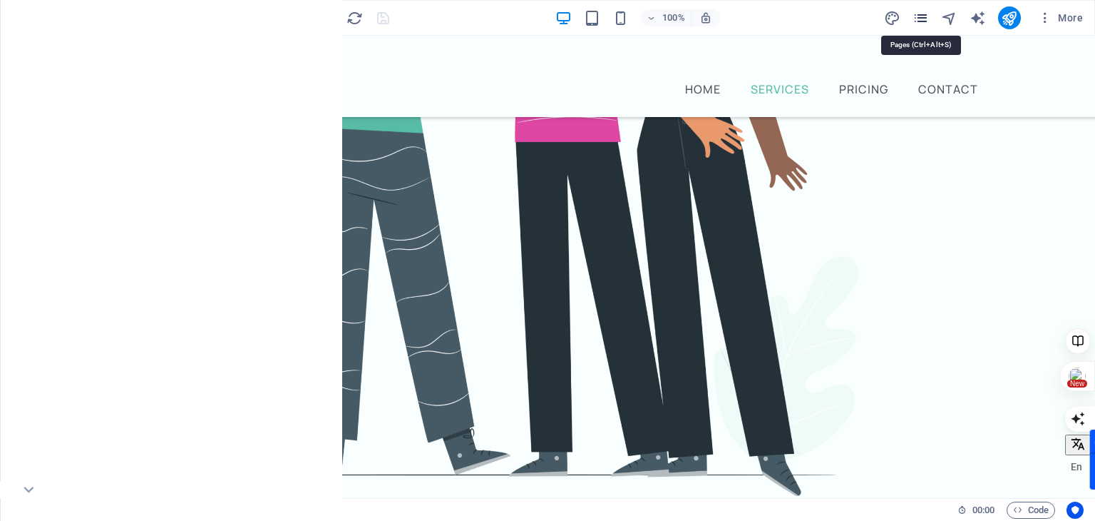
click at [918, 10] on icon "pages" at bounding box center [921, 18] width 16 height 16
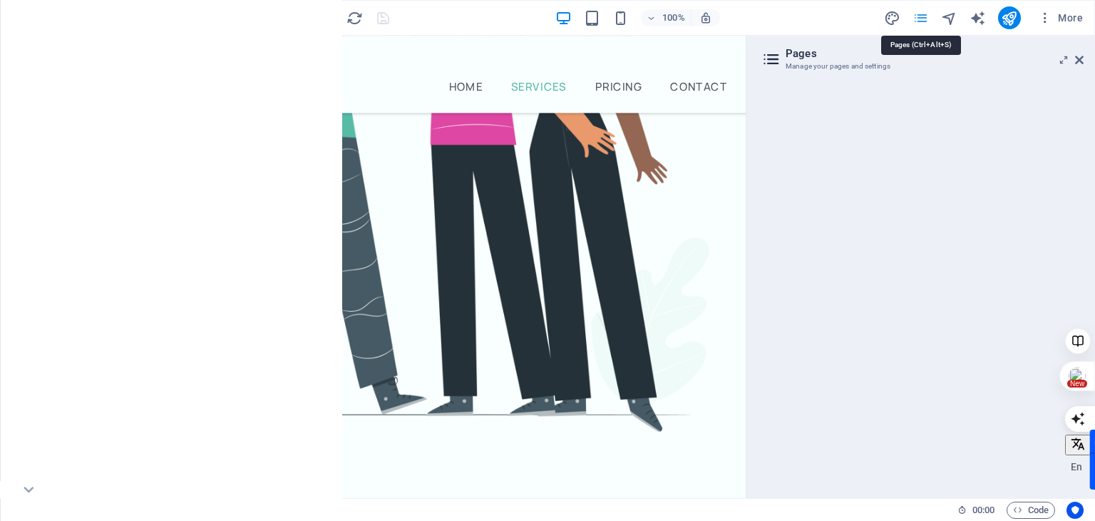
scroll to position [620, 0]
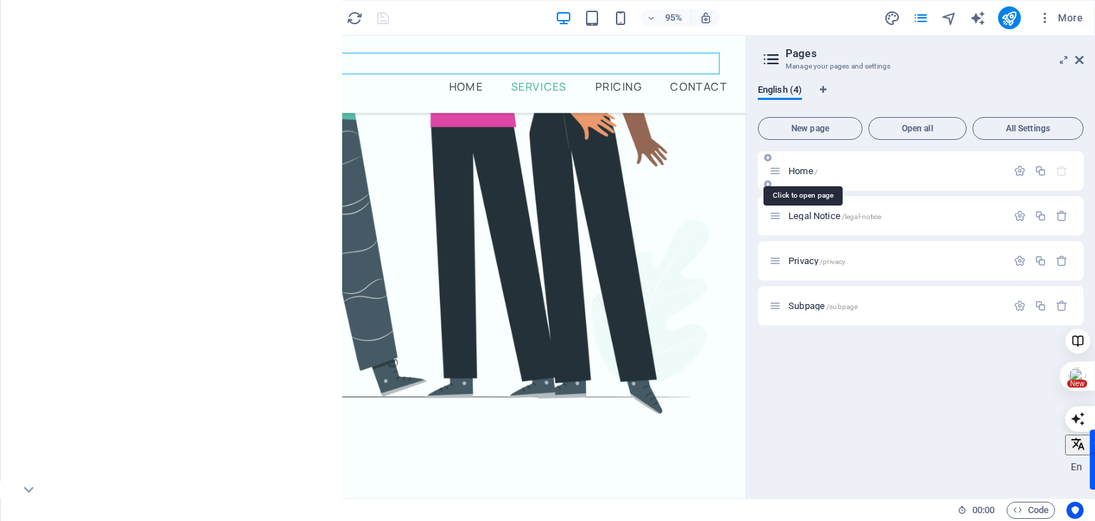
click at [802, 175] on span "Home /" at bounding box center [803, 170] width 29 height 11
click at [773, 172] on icon at bounding box center [775, 171] width 12 height 12
click at [788, 222] on div "Legal Notice /legal-notice" at bounding box center [887, 215] width 237 height 16
click at [814, 215] on span "Legal Notice /legal-notice" at bounding box center [835, 215] width 93 height 11
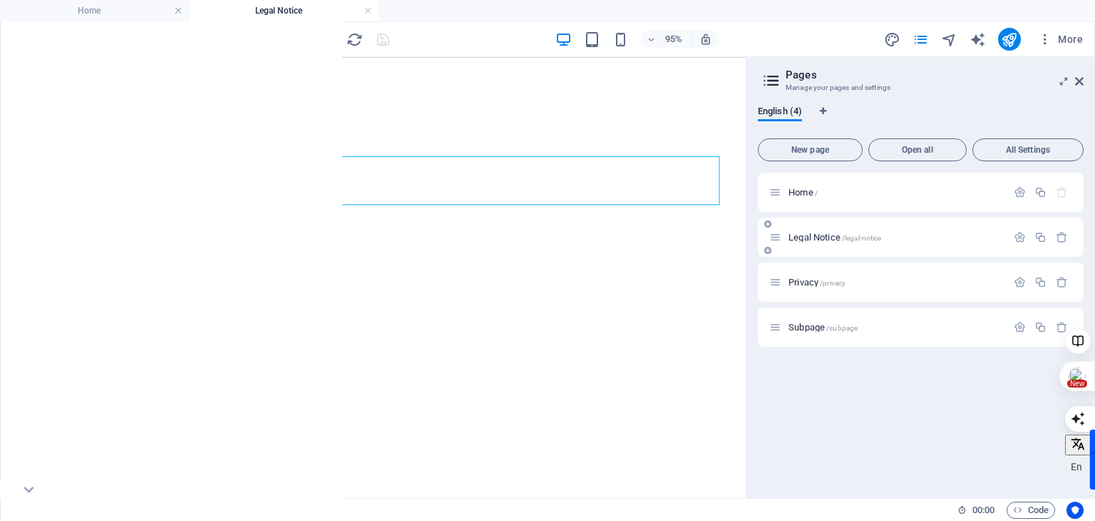
scroll to position [0, 0]
click at [801, 282] on span "Privacy /privacy" at bounding box center [817, 282] width 57 height 11
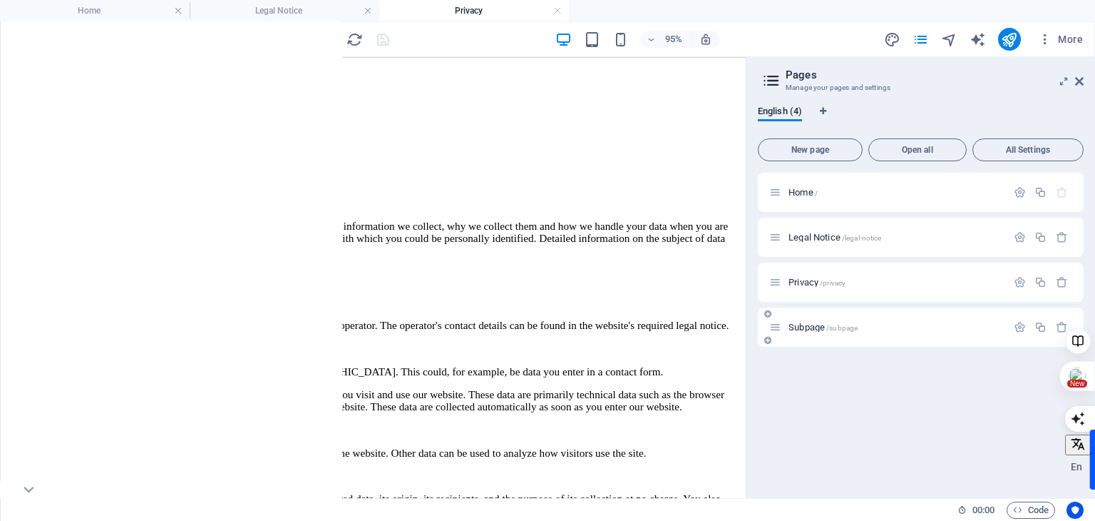
scroll to position [214, 0]
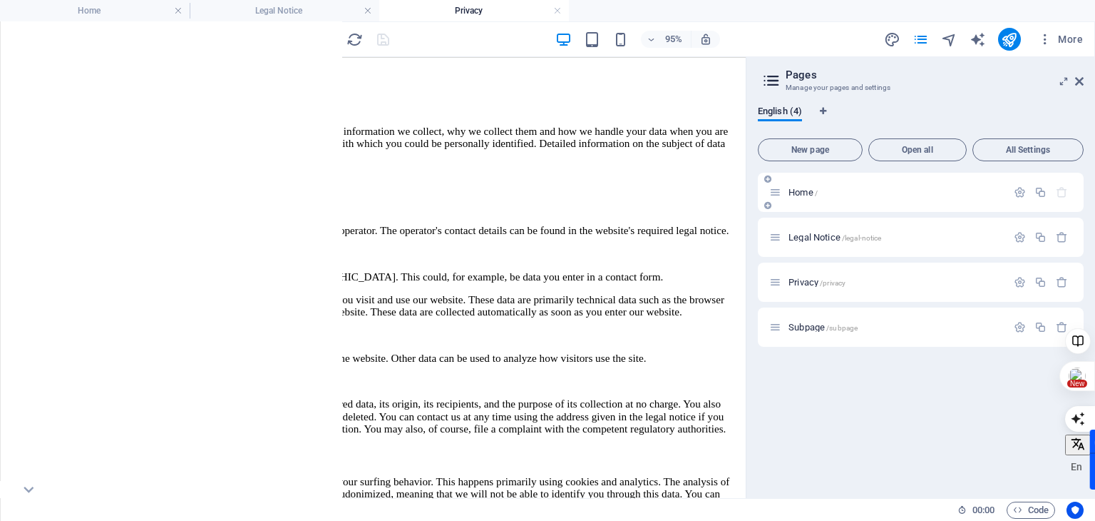
click at [811, 192] on span "Home /" at bounding box center [803, 192] width 29 height 11
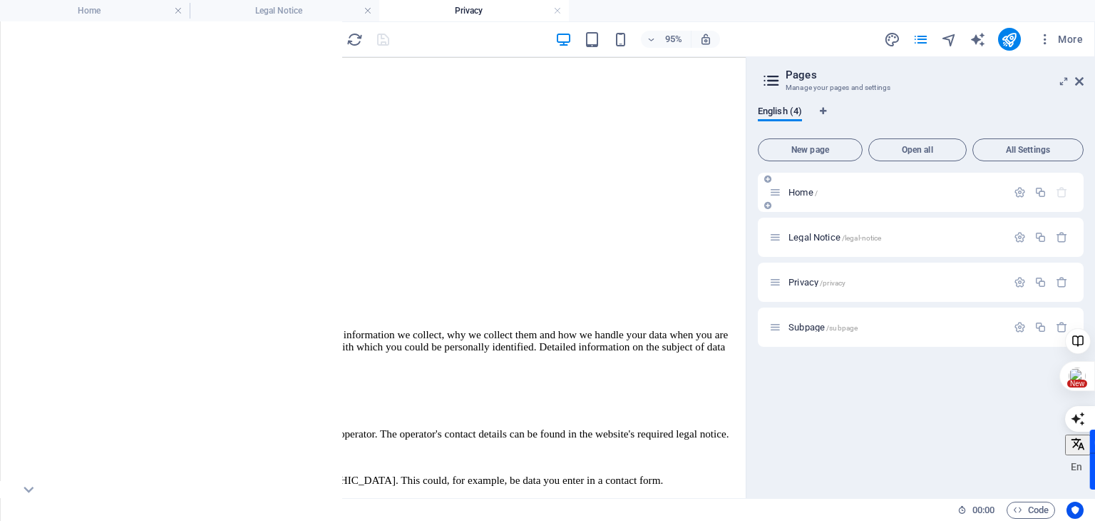
scroll to position [619, 0]
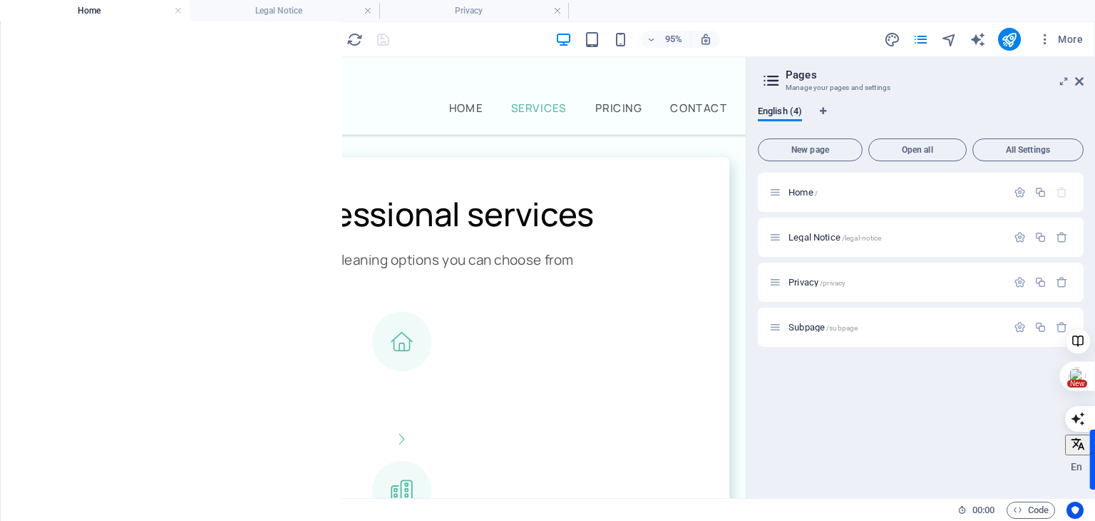
scroll to position [1332, 0]
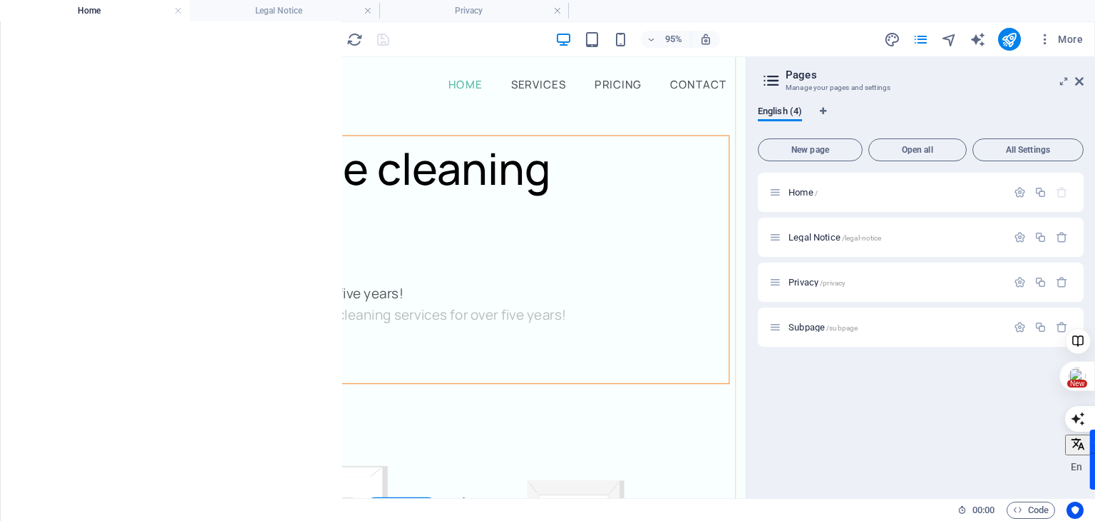
scroll to position [0, 0]
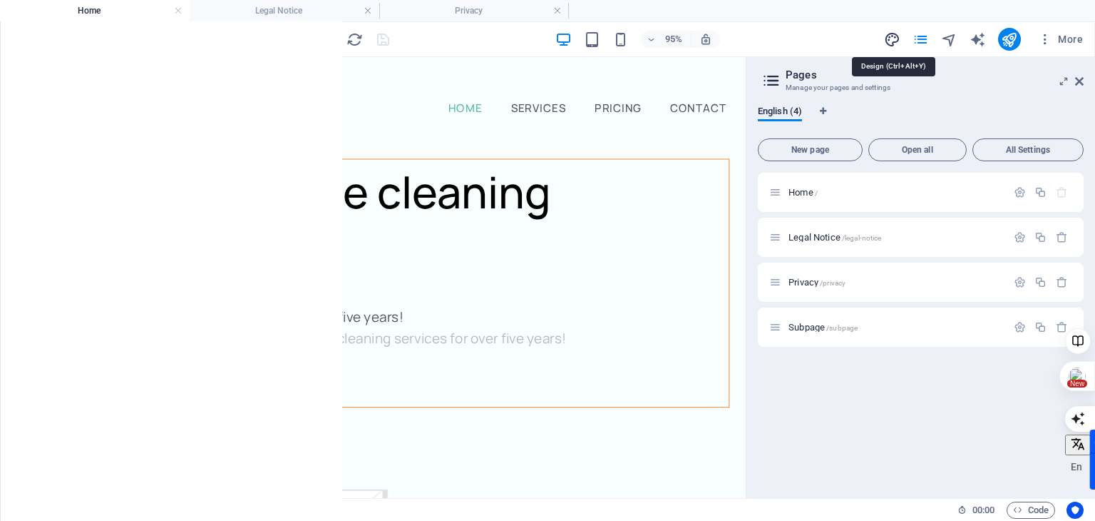
click at [894, 41] on icon "design" at bounding box center [892, 39] width 16 height 16
select select "px"
select select "400"
select select "px"
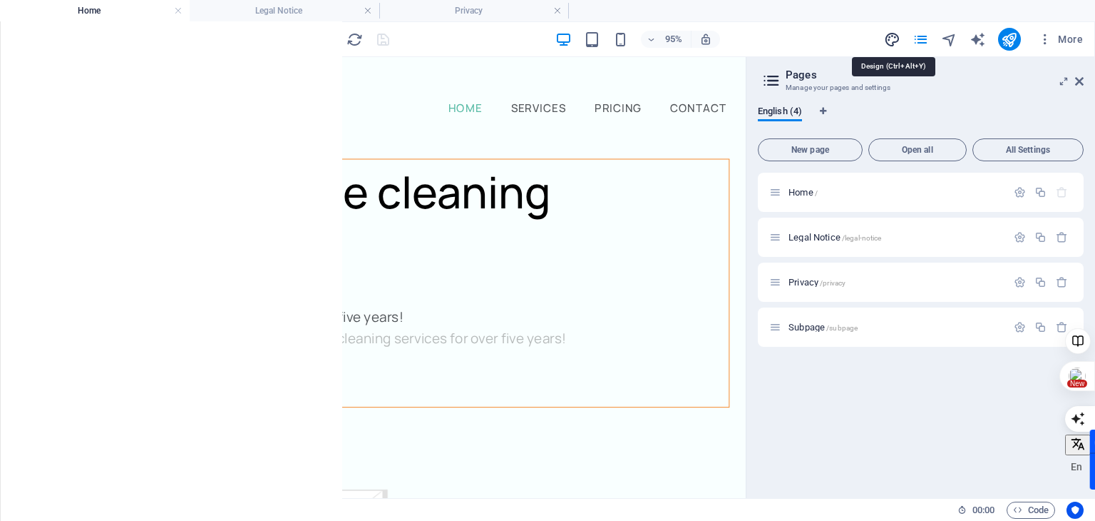
select select "500"
select select "px"
select select "rem"
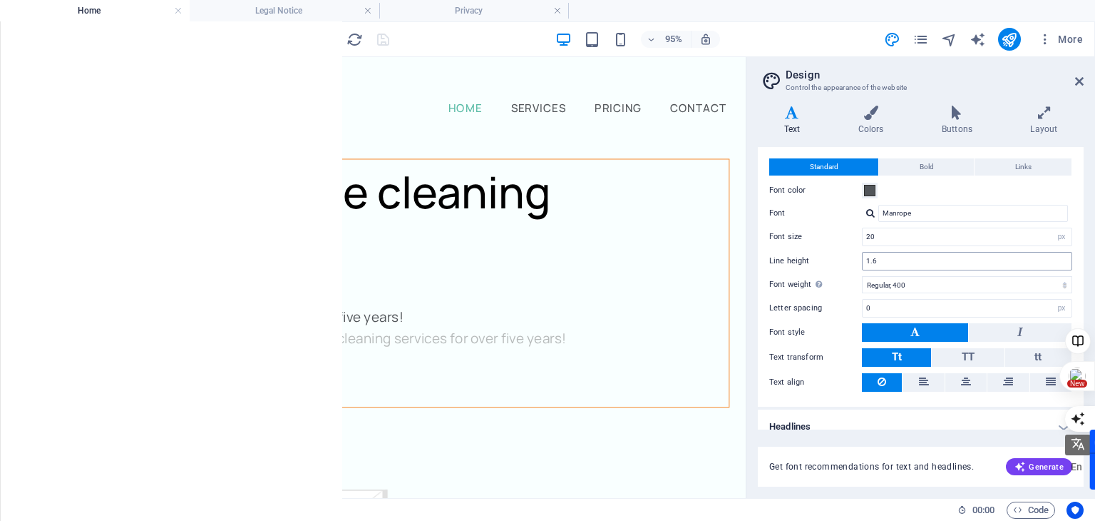
scroll to position [41, 0]
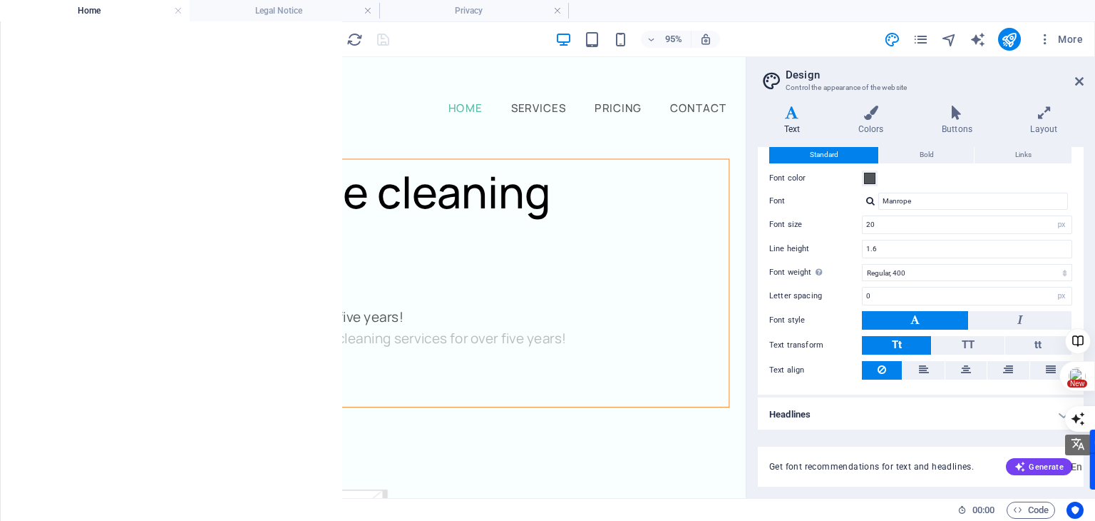
click at [918, 419] on h4 "Headlines" at bounding box center [921, 414] width 326 height 34
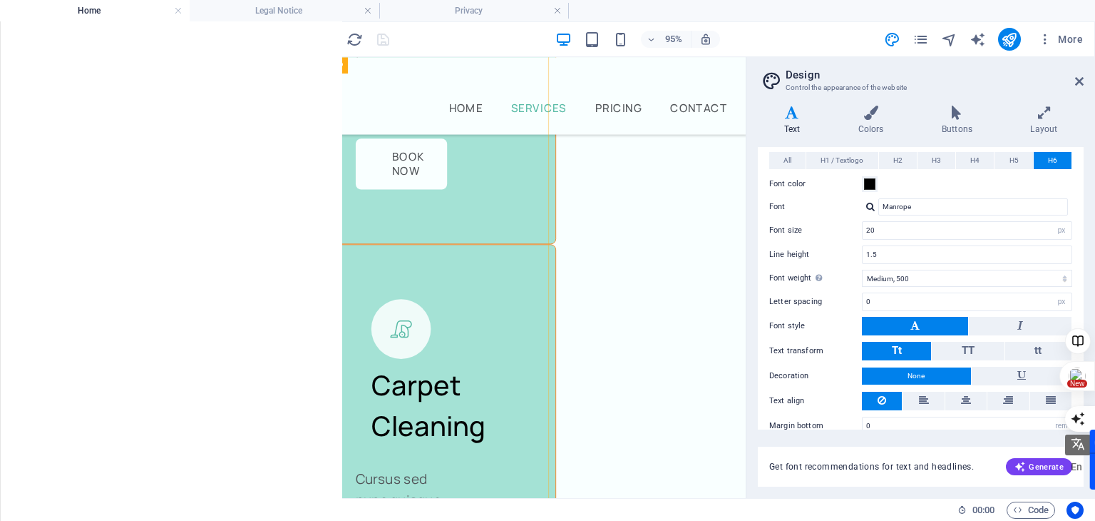
scroll to position [4920, 0]
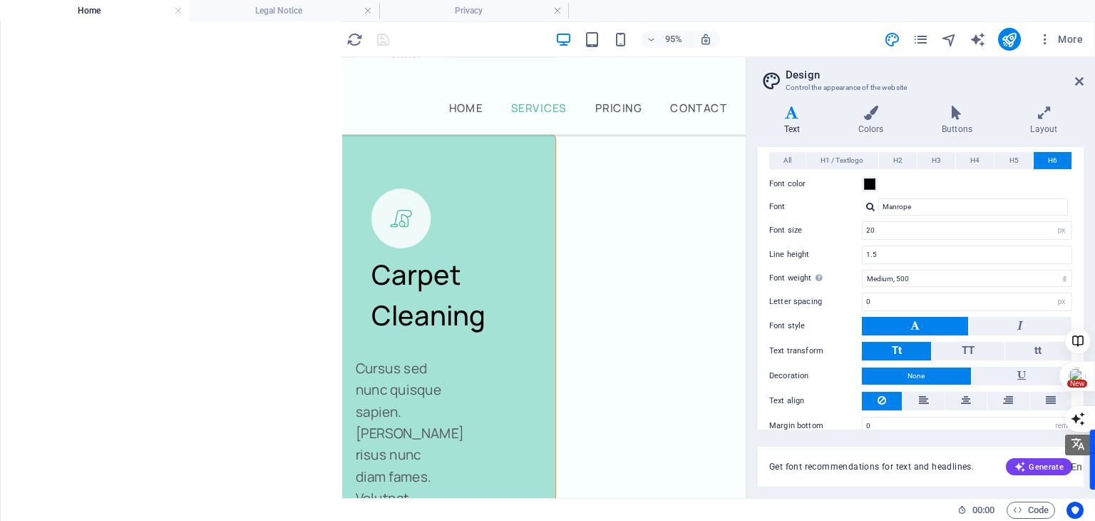
click at [22, 329] on icon "button" at bounding box center [28, 327] width 17 height 17
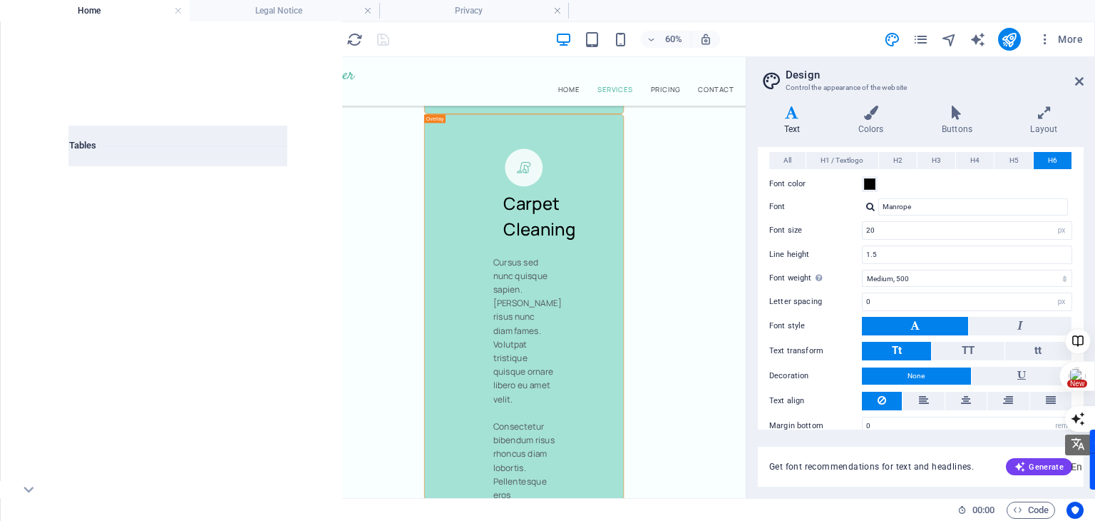
scroll to position [201, 0]
click at [17, 431] on span "Marketing" at bounding box center [28, 435] width 57 height 34
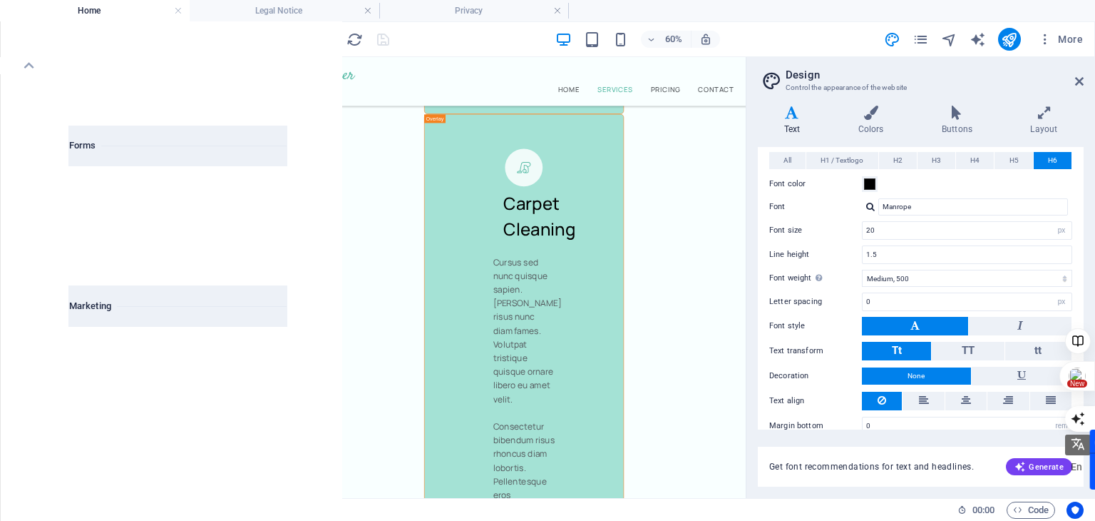
scroll to position [11615, 0]
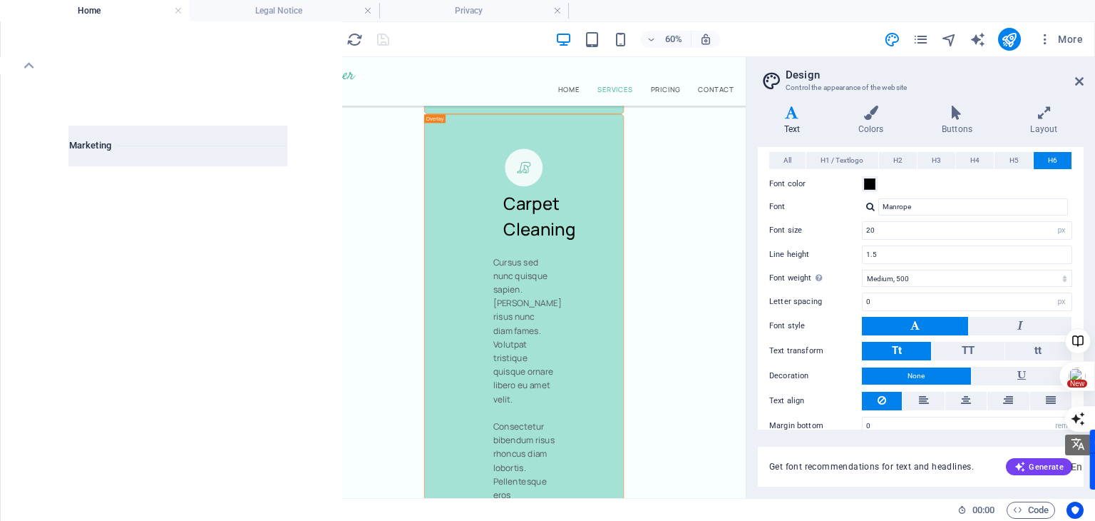
click at [36, 478] on span "Collections" at bounding box center [28, 478] width 57 height 34
click at [41, 66] on span "Favorites" at bounding box center [28, 80] width 57 height 34
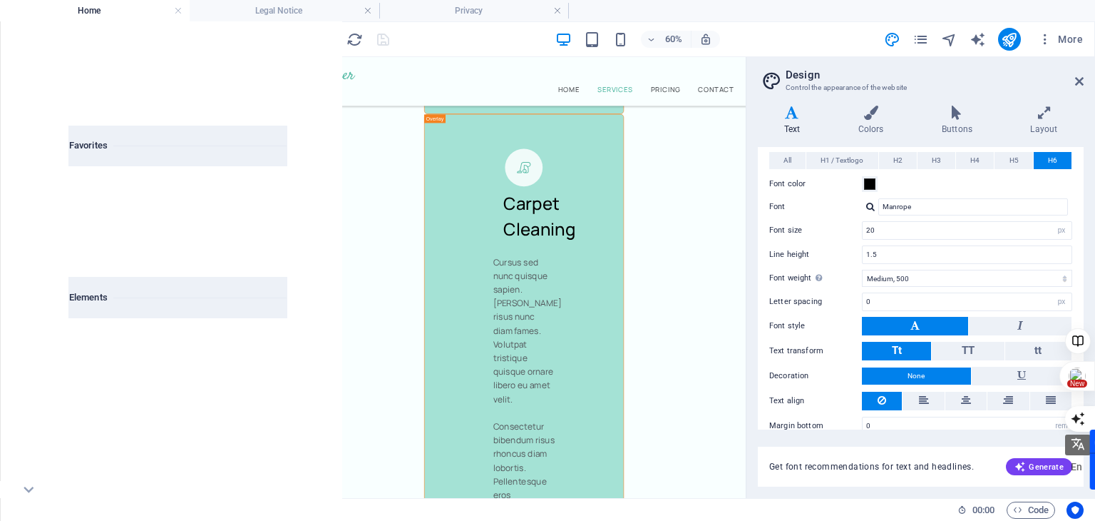
click at [334, 35] on div at bounding box center [312, 39] width 160 height 23
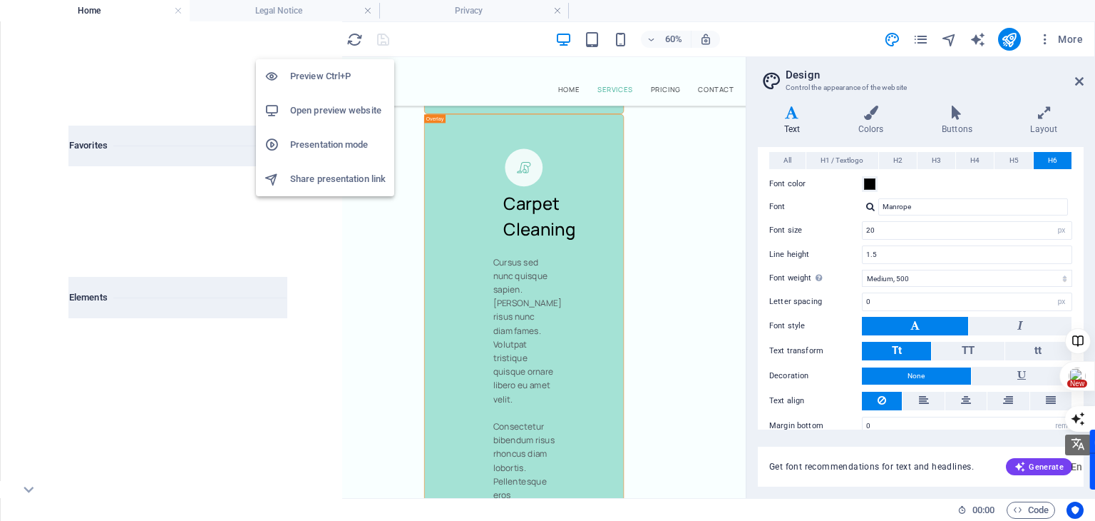
click at [319, 38] on icon "button" at bounding box center [326, 39] width 16 height 16
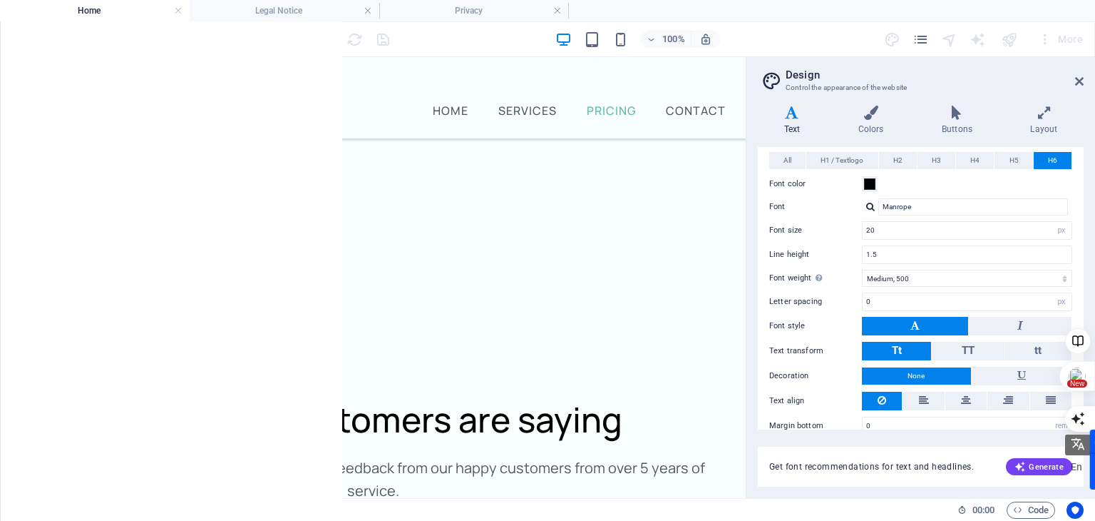
scroll to position [2643, 0]
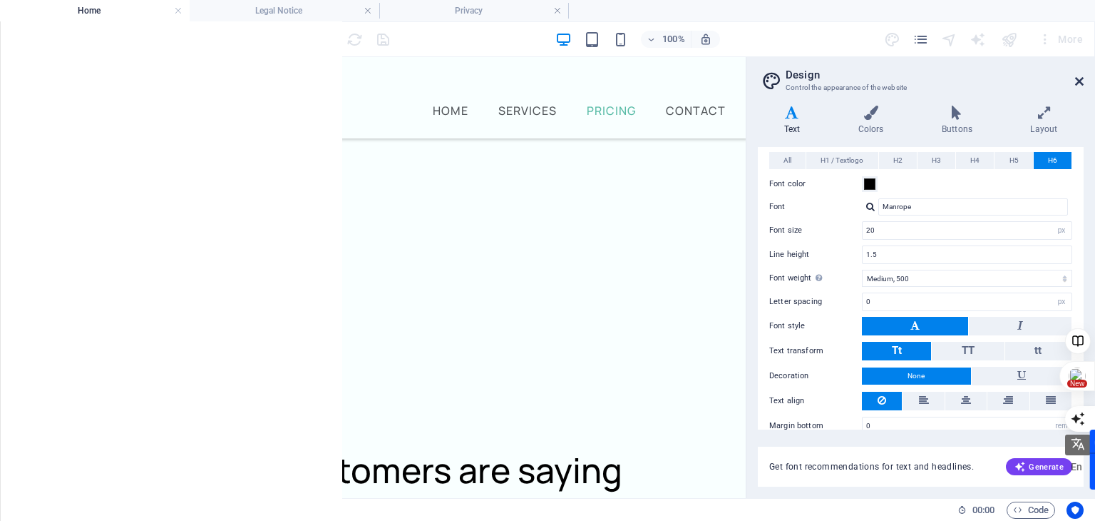
click at [1081, 76] on icon at bounding box center [1079, 81] width 9 height 11
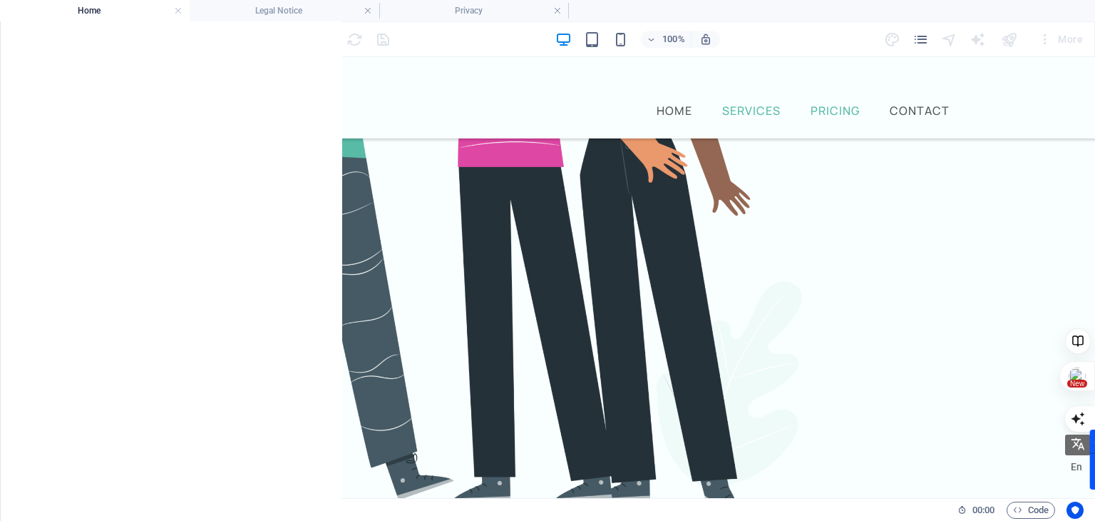
click at [840, 102] on link "Pricing" at bounding box center [835, 110] width 55 height 17
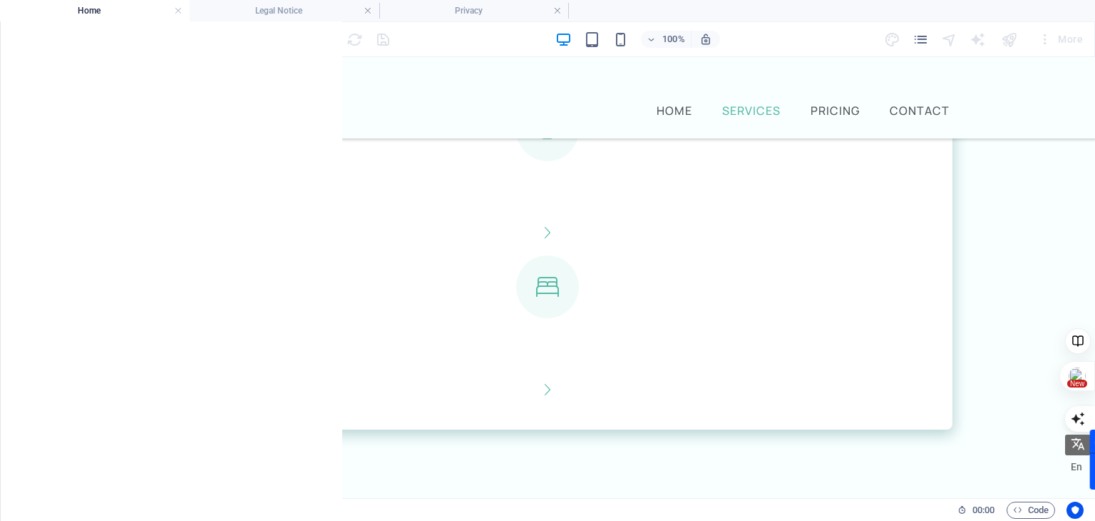
click at [764, 102] on link "Services" at bounding box center [751, 110] width 64 height 17
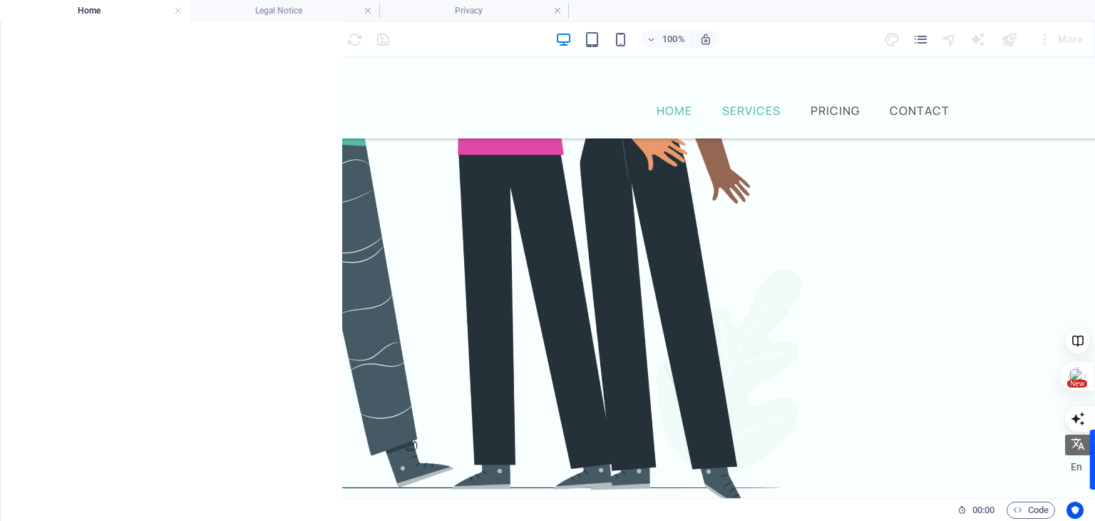
scroll to position [542, 0]
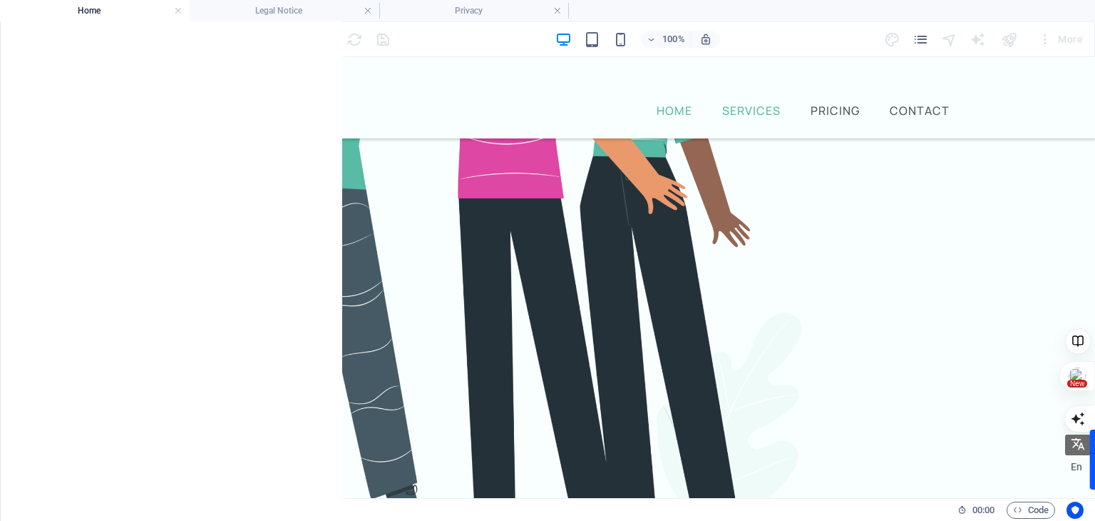
click at [681, 102] on link "Home" at bounding box center [674, 110] width 41 height 17
click at [903, 102] on link "Contact" at bounding box center [920, 110] width 66 height 17
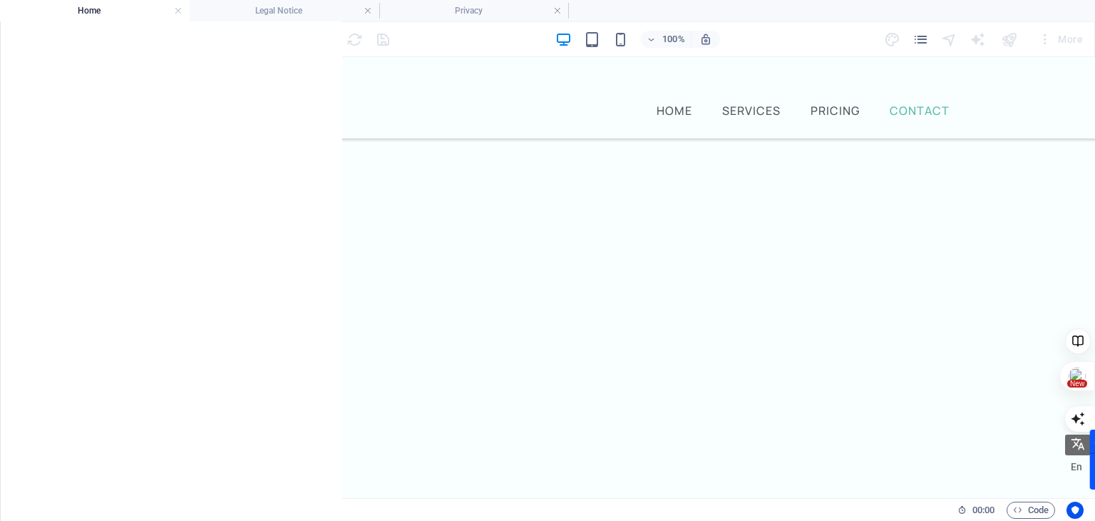
scroll to position [2976, 0]
